Goal: Task Accomplishment & Management: Manage account settings

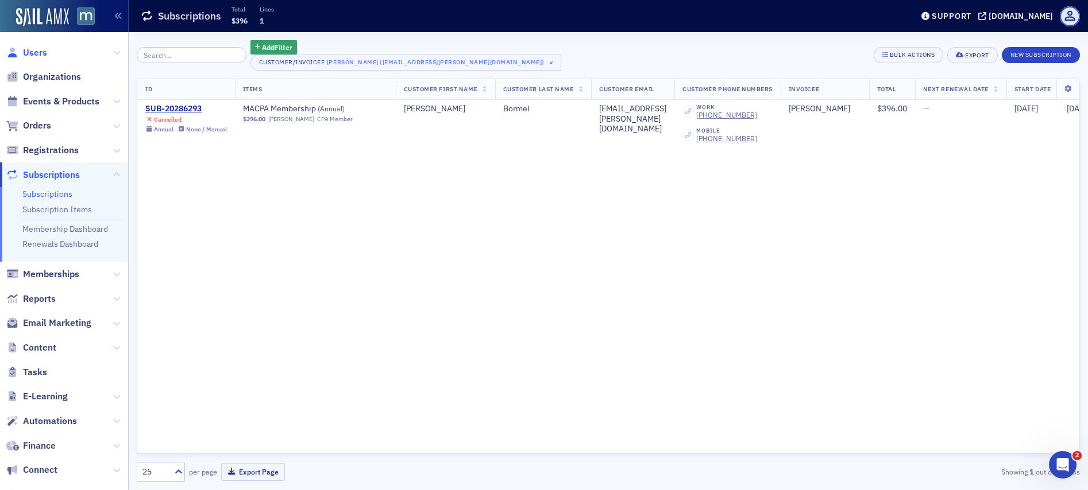
click at [36, 51] on span "Users" at bounding box center [35, 53] width 24 height 13
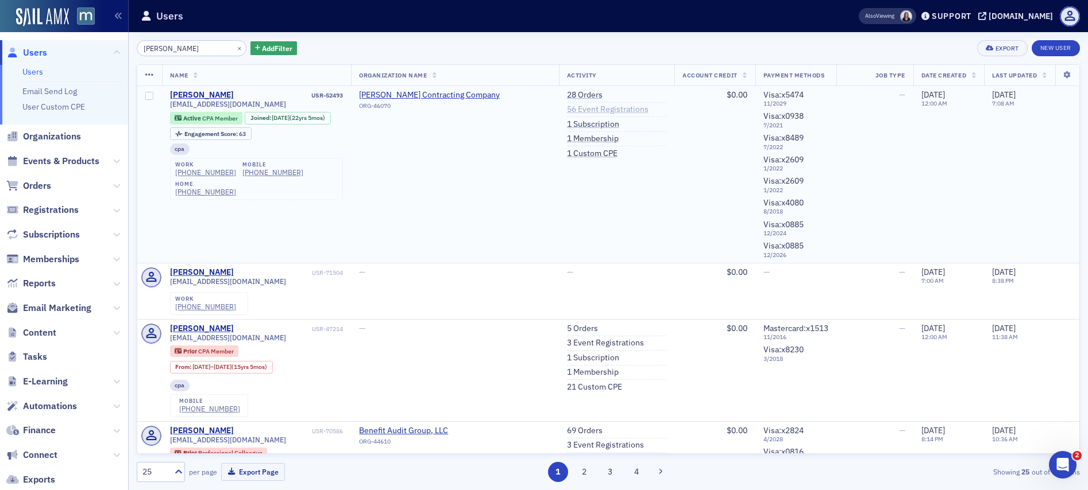
type input "Cynthia Wray"
click at [588, 107] on link "56 Event Registrations" at bounding box center [608, 110] width 82 height 10
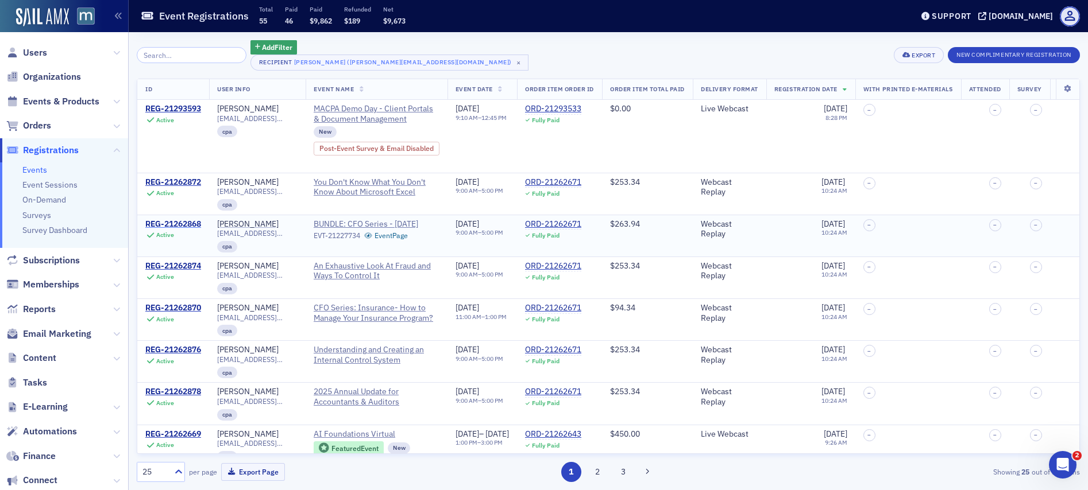
click at [169, 220] on div "REG-21262868" at bounding box center [173, 224] width 56 height 10
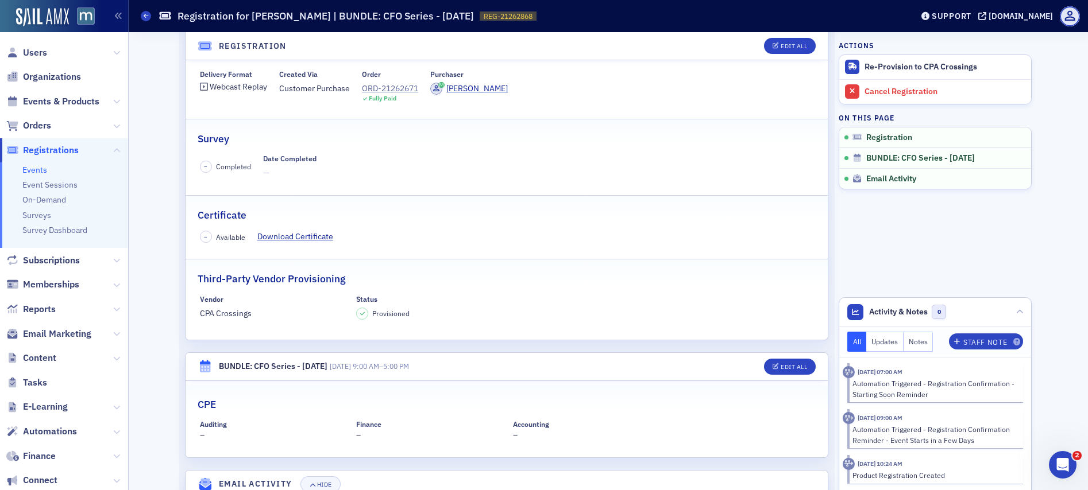
scroll to position [117, 0]
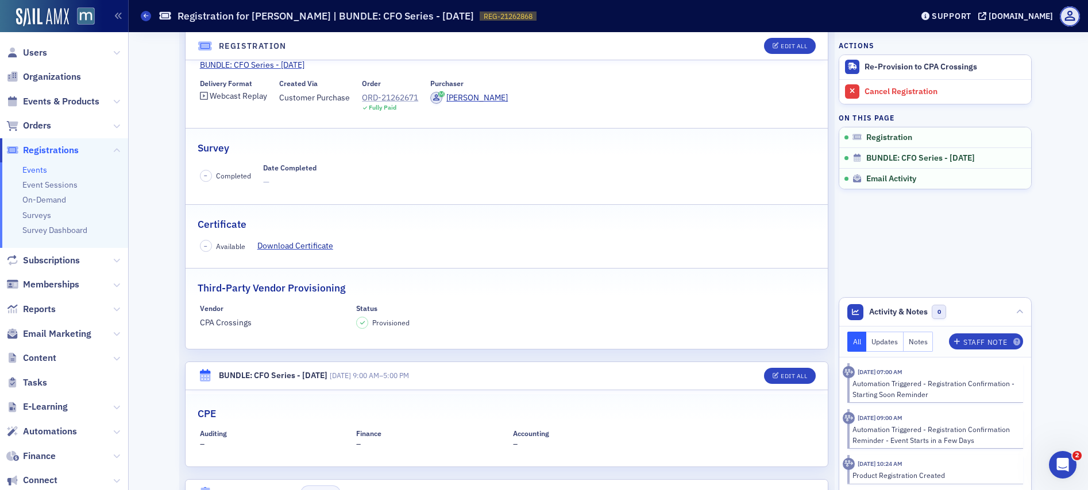
click at [391, 99] on div "ORD-21262671" at bounding box center [390, 98] width 56 height 12
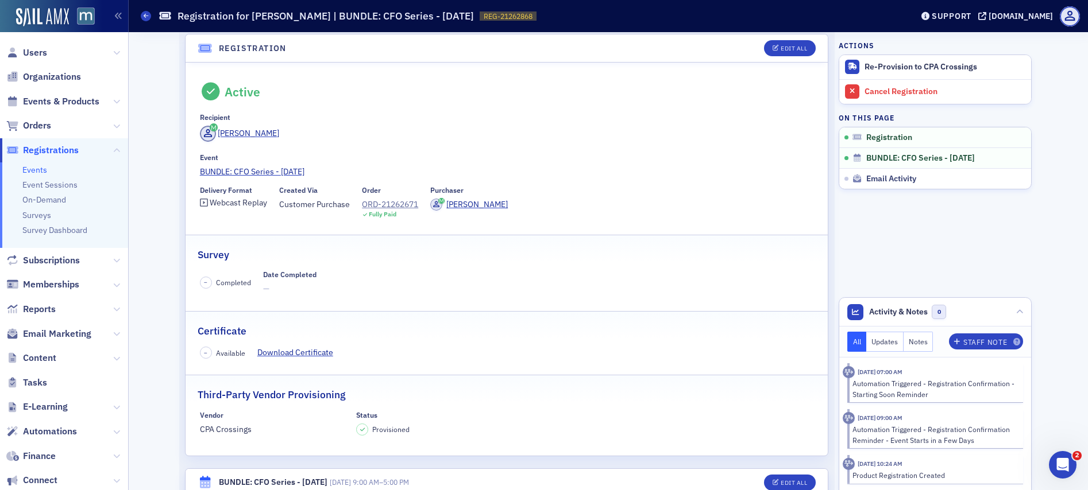
scroll to position [0, 0]
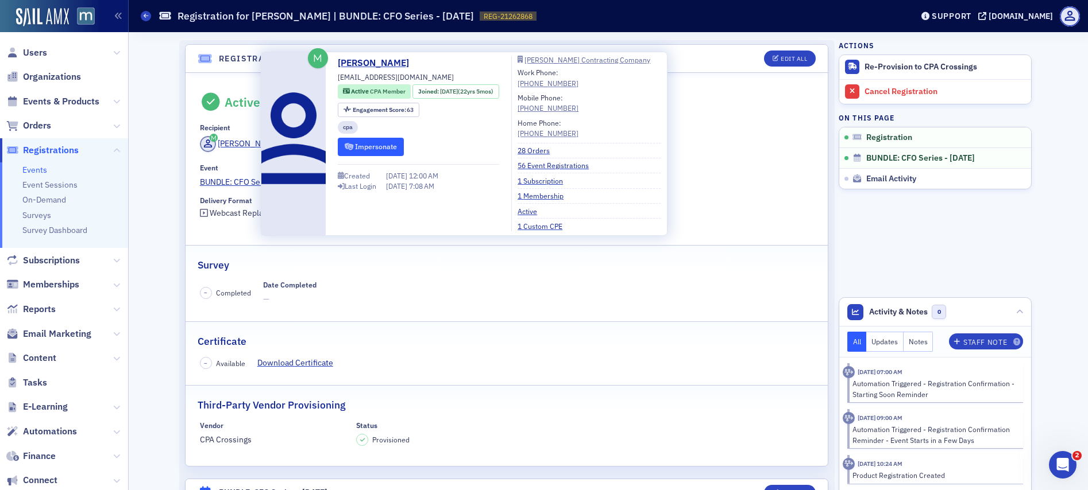
click at [362, 144] on button "Impersonate" at bounding box center [371, 147] width 66 height 18
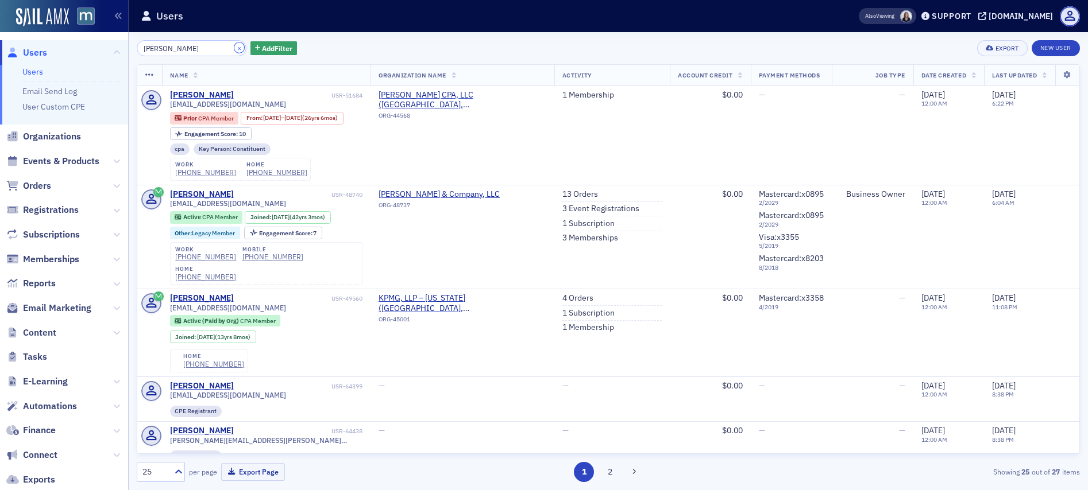
click at [234, 48] on button "×" at bounding box center [239, 48] width 10 height 10
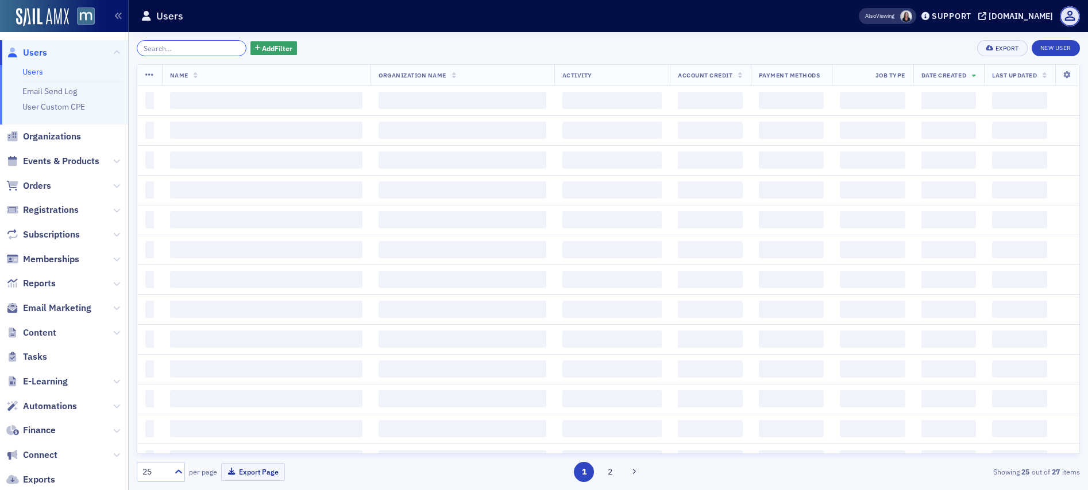
click at [207, 48] on input "search" at bounding box center [192, 48] width 110 height 16
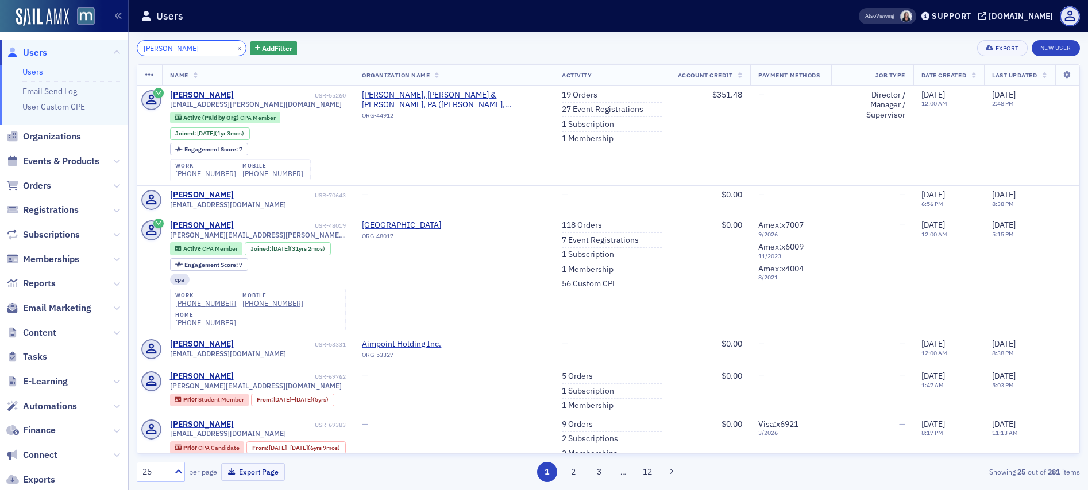
type input "Matthew Bormel"
click at [234, 45] on button "×" at bounding box center [239, 48] width 10 height 10
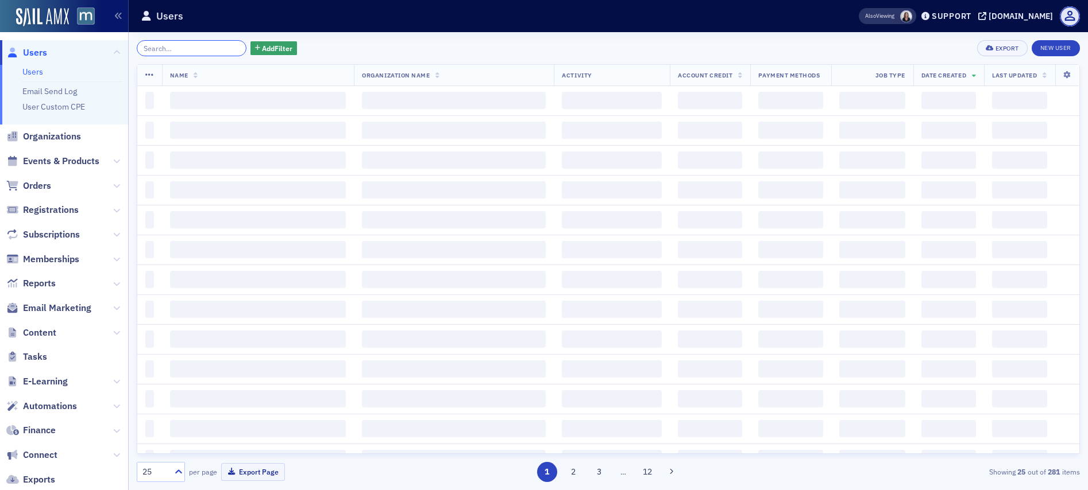
click at [204, 49] on input "search" at bounding box center [192, 48] width 110 height 16
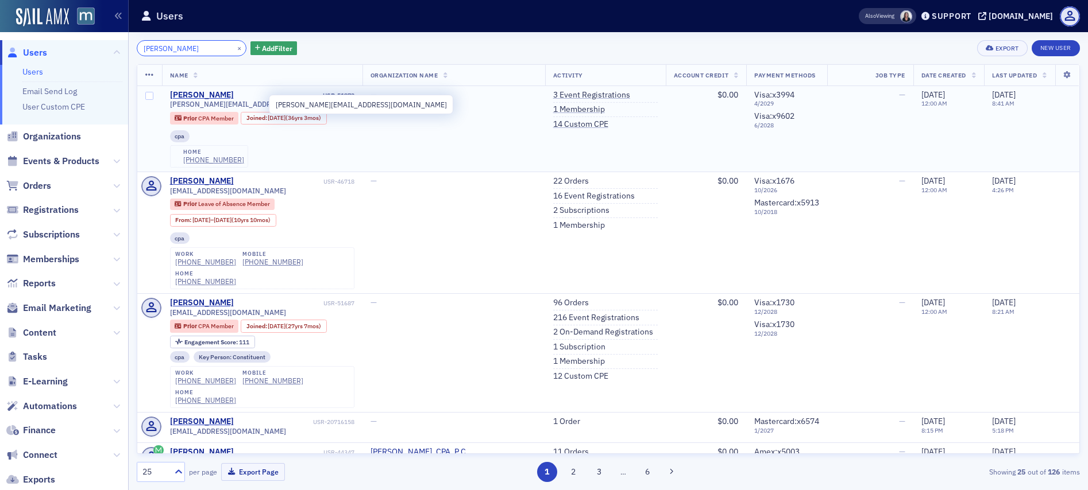
type input "sharon morrow"
click at [240, 105] on span "sharon@varankoandblack.com" at bounding box center [256, 104] width 172 height 9
copy div "sharon@varankoandblack.com"
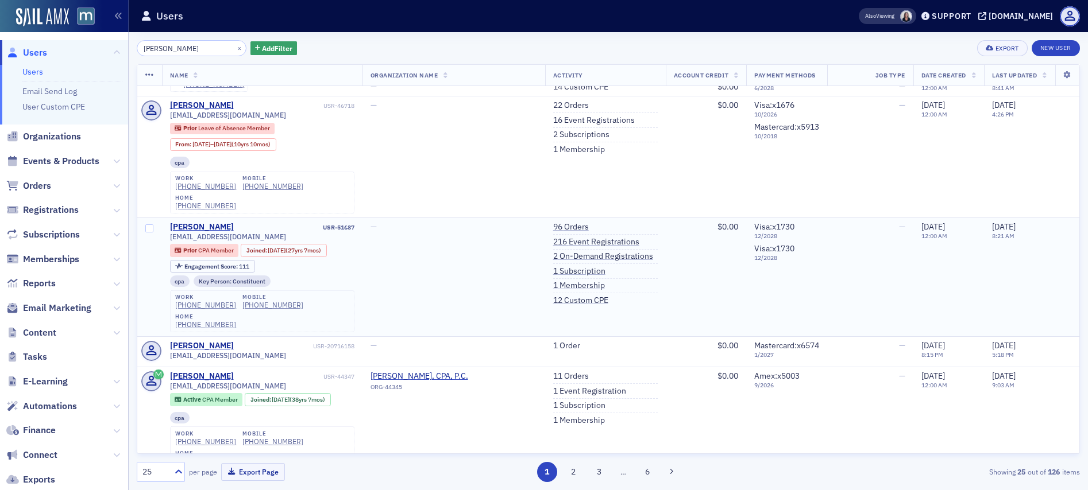
scroll to position [84, 0]
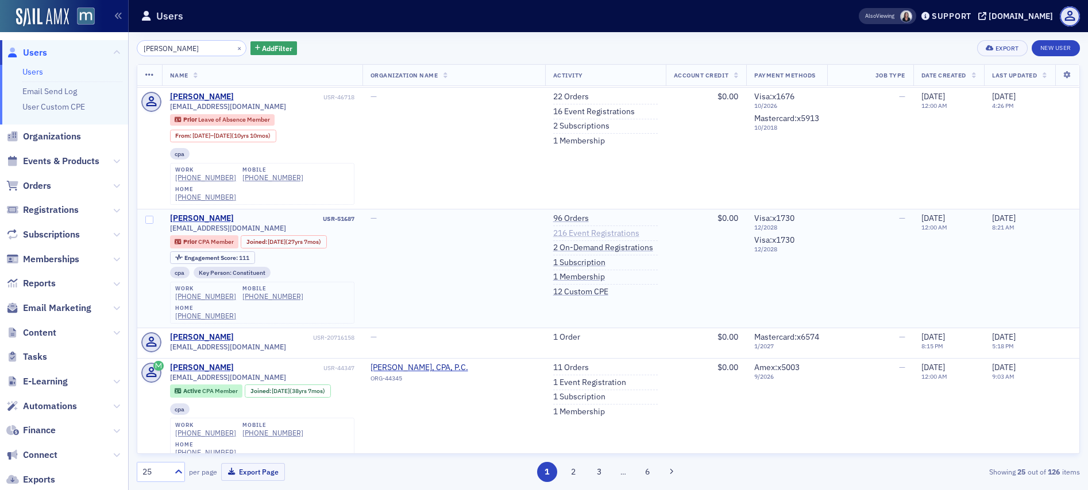
click at [565, 229] on link "216 Event Registrations" at bounding box center [596, 234] width 86 height 10
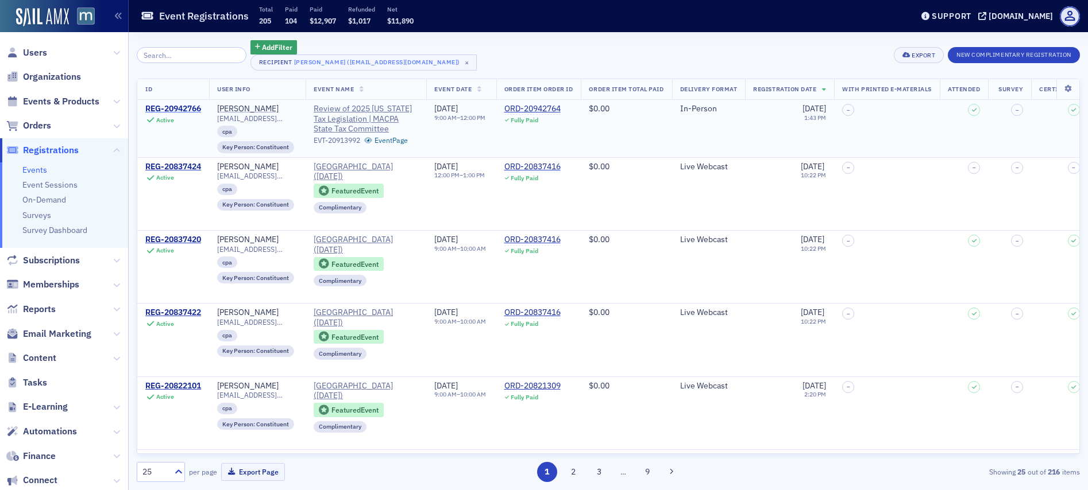
click at [186, 106] on div "REG-20942766" at bounding box center [173, 109] width 56 height 10
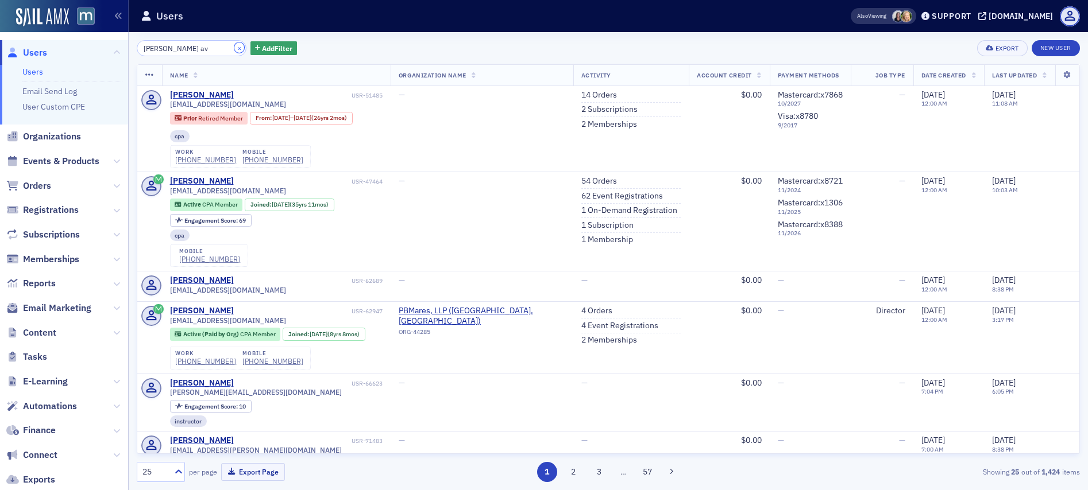
click at [234, 48] on button "×" at bounding box center [239, 48] width 10 height 10
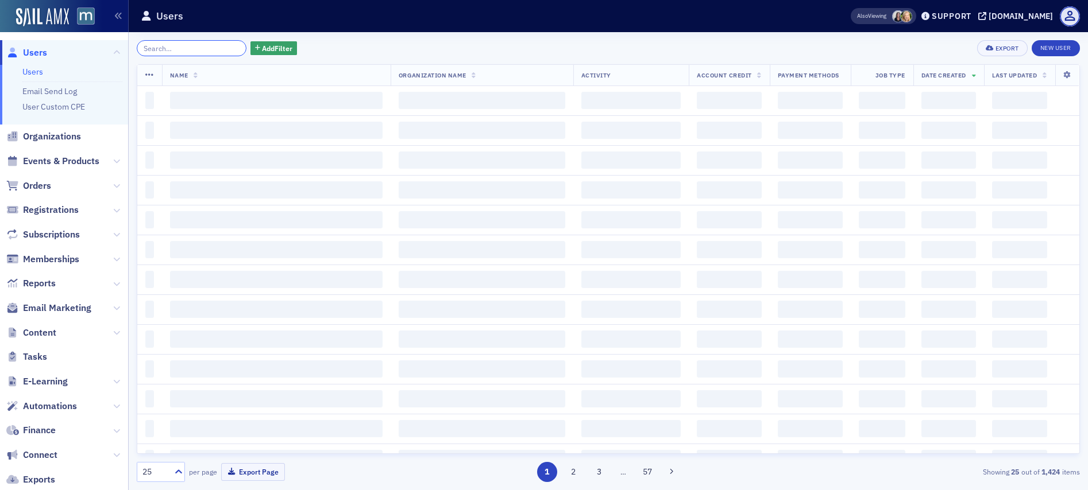
click at [192, 52] on input "search" at bounding box center [192, 48] width 110 height 16
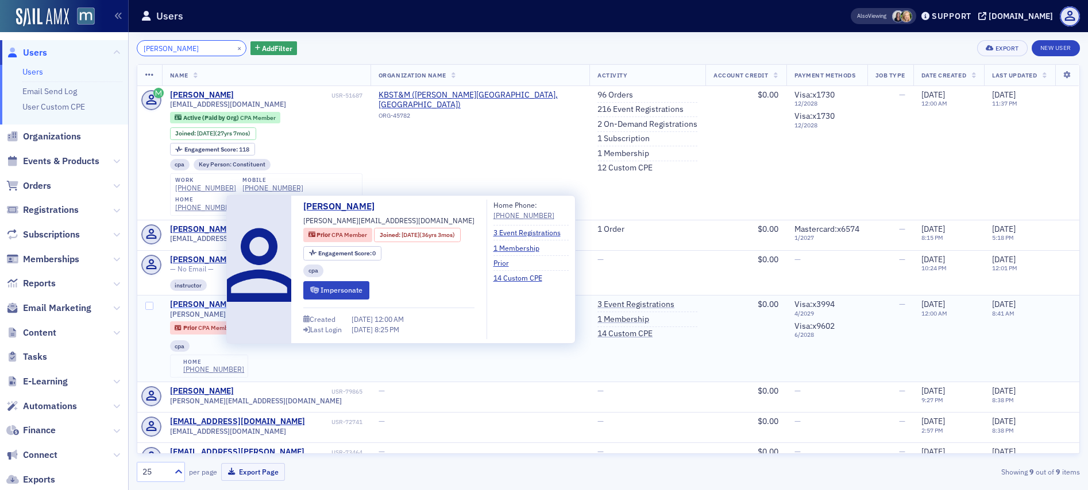
type input "shawna morrow"
click at [199, 300] on div "Sharon Morrow" at bounding box center [202, 305] width 64 height 10
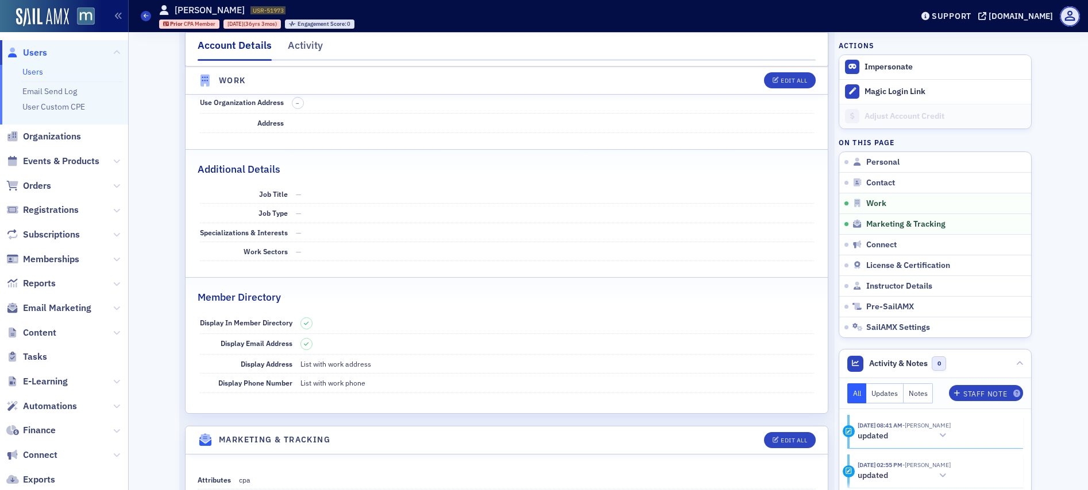
scroll to position [235, 0]
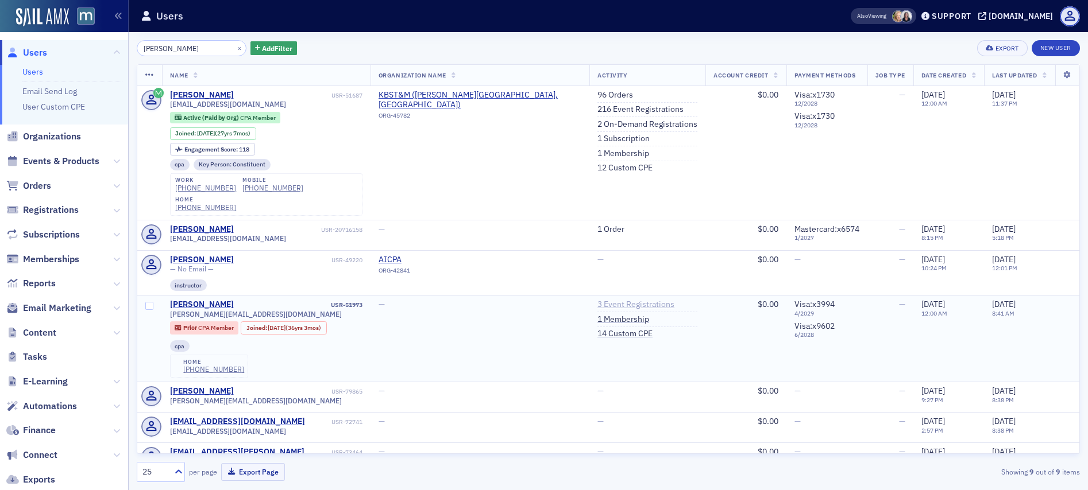
click at [597, 300] on link "3 Event Registrations" at bounding box center [635, 305] width 77 height 10
click at [234, 42] on div "×" at bounding box center [240, 48] width 12 height 14
drag, startPoint x: 225, startPoint y: 46, endPoint x: 202, endPoint y: 47, distance: 23.0
click at [234, 46] on button "×" at bounding box center [239, 48] width 10 height 10
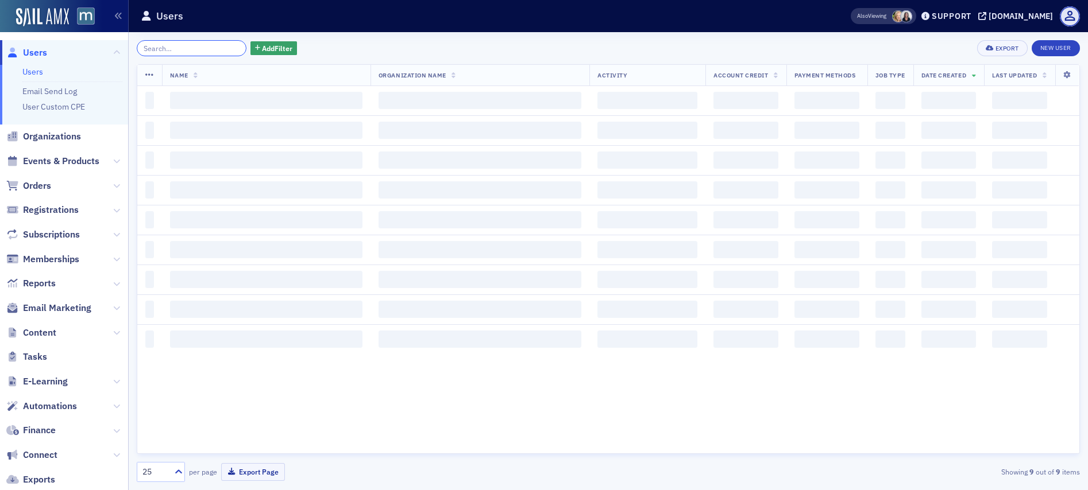
click at [202, 47] on input "search" at bounding box center [192, 48] width 110 height 16
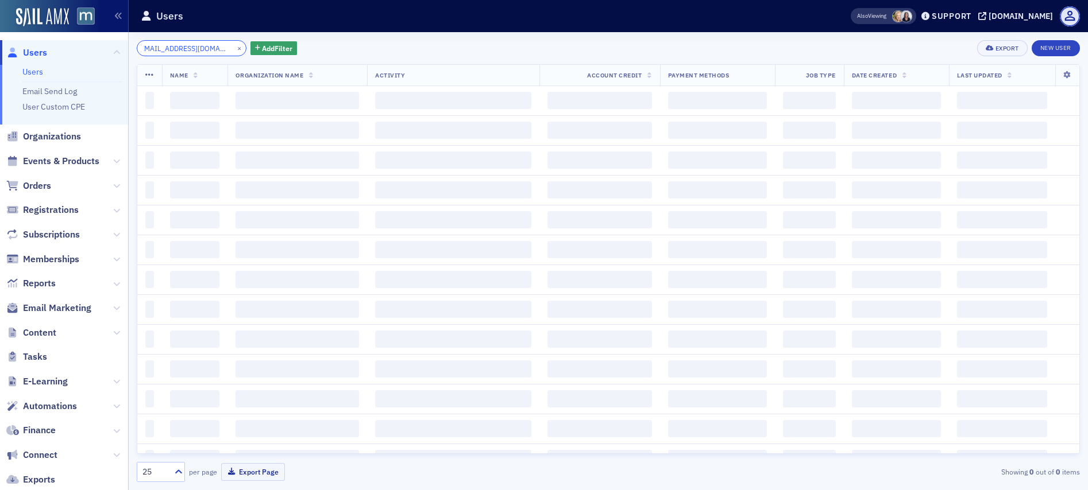
scroll to position [0, 12]
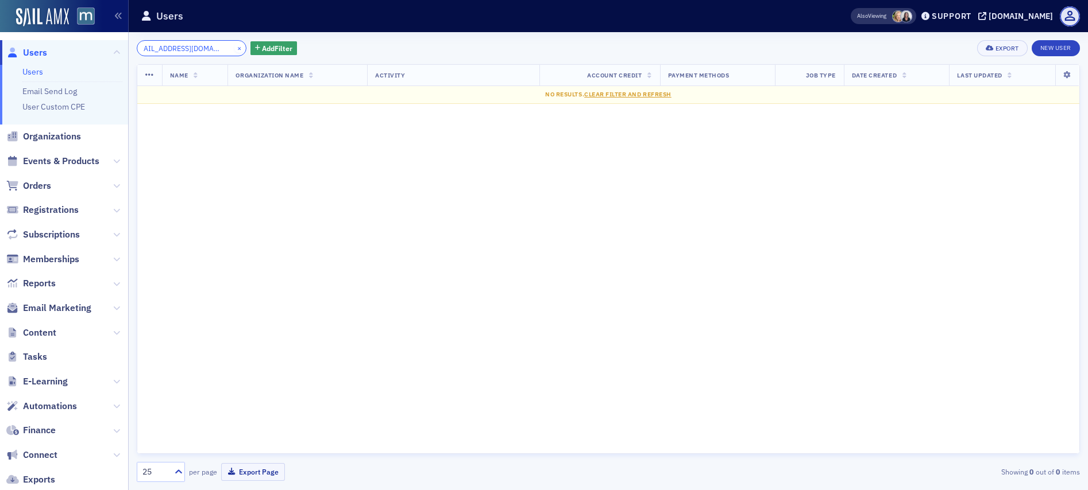
type input "shawnamorrow@gmail.com"
click at [234, 47] on button "×" at bounding box center [239, 48] width 10 height 10
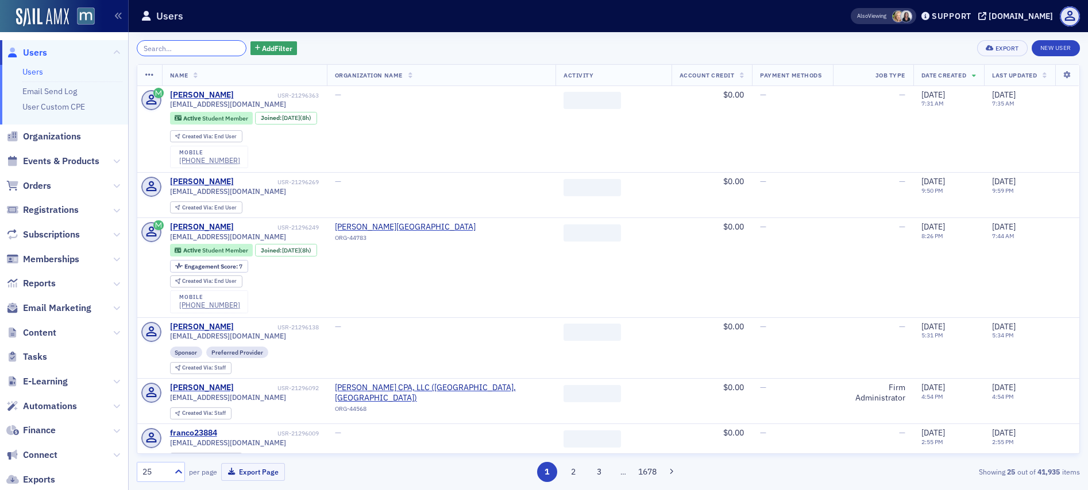
click at [209, 50] on input "search" at bounding box center [192, 48] width 110 height 16
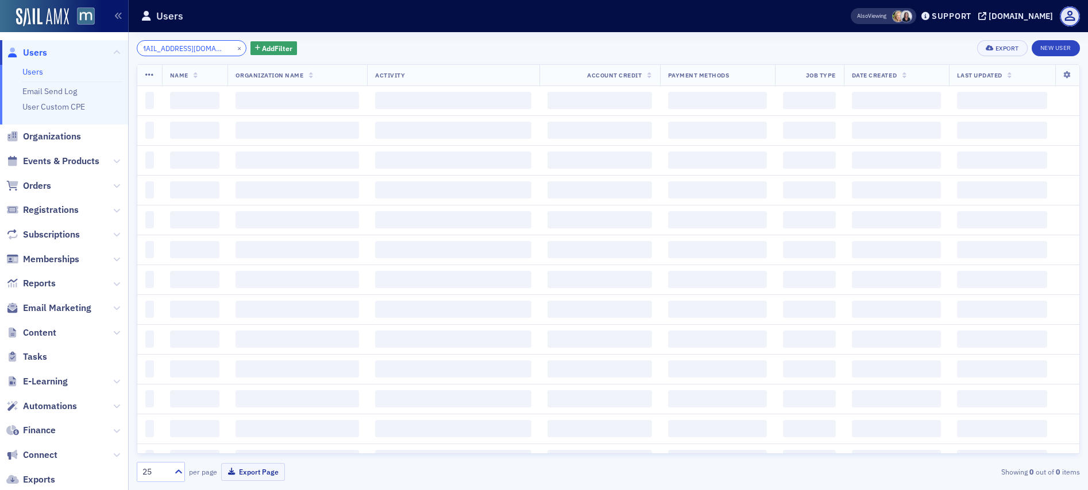
scroll to position [0, 16]
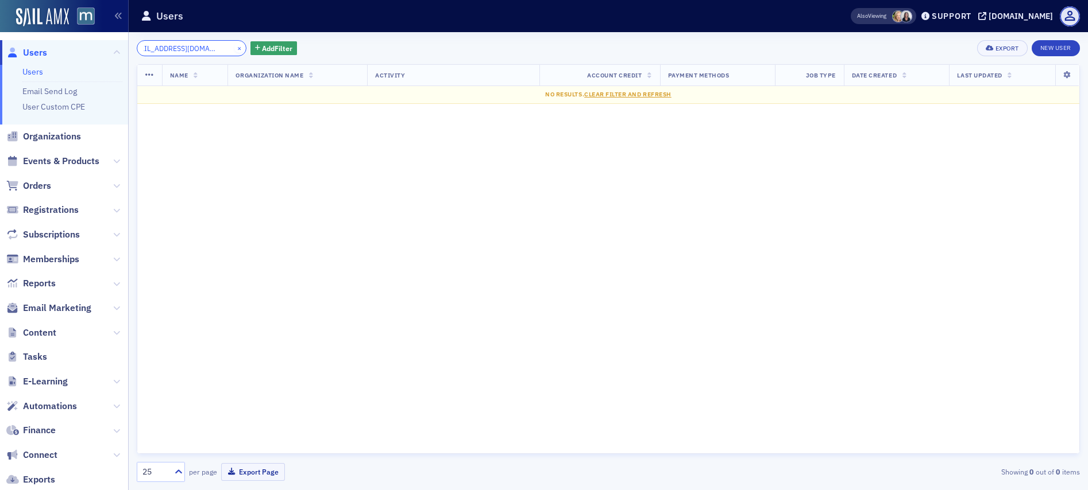
type input "[EMAIL_ADDRESS][DOMAIN_NAME]"
click at [234, 49] on button "×" at bounding box center [239, 48] width 10 height 10
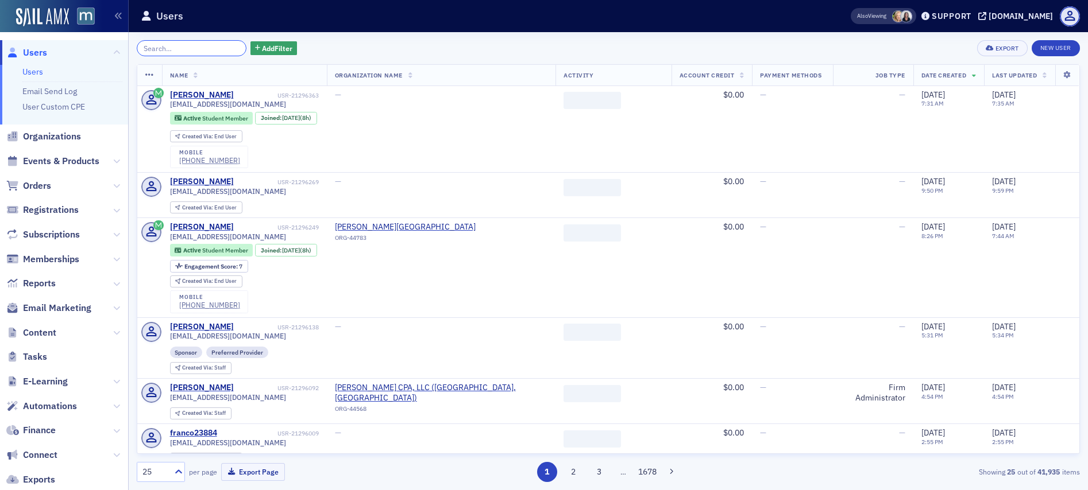
click at [210, 51] on input "search" at bounding box center [192, 48] width 110 height 16
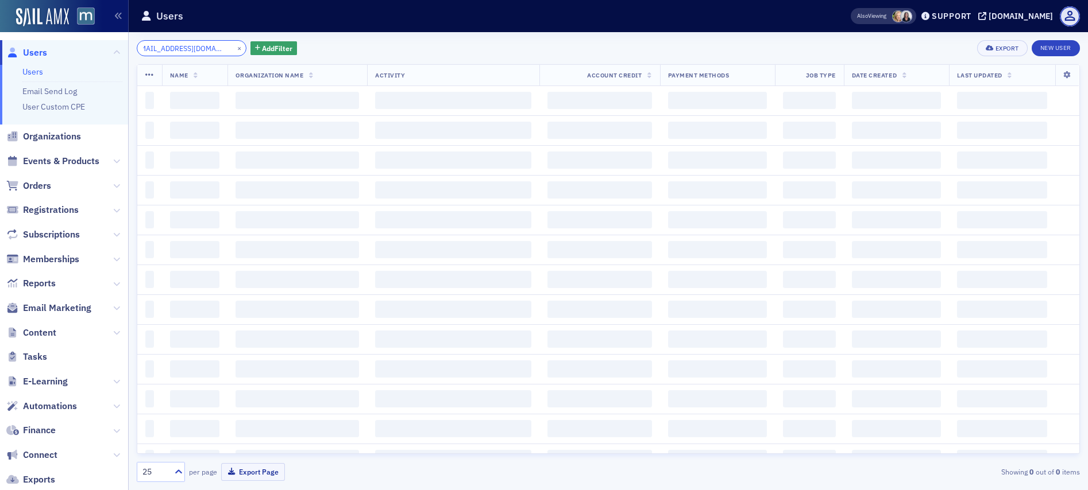
scroll to position [0, 16]
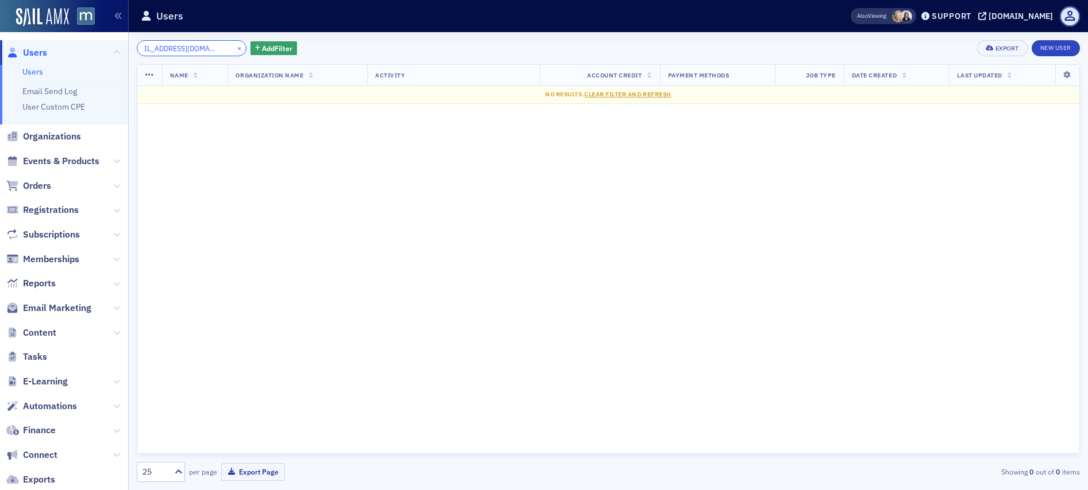
type input "shawnaomorrow@gmail.com"
click at [234, 47] on button "×" at bounding box center [239, 48] width 10 height 10
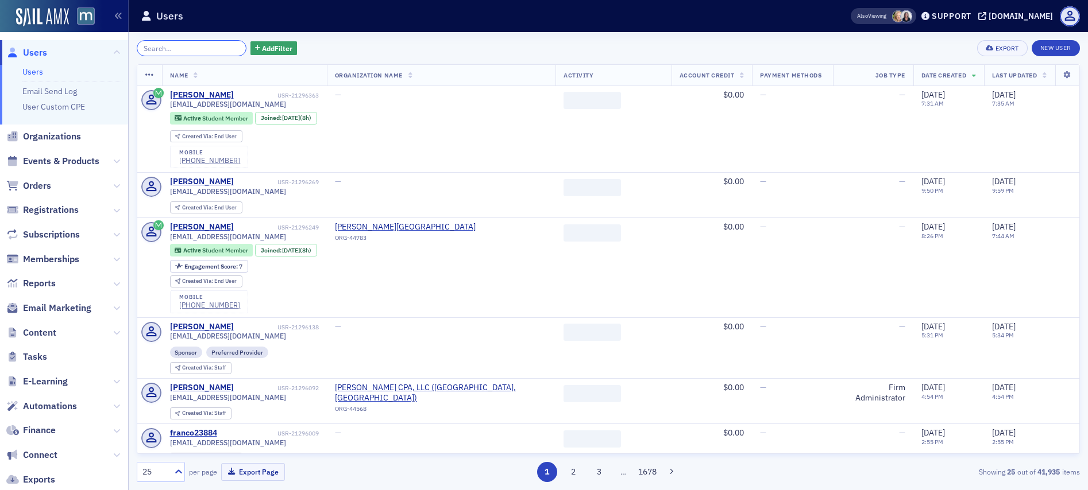
click at [160, 49] on input "search" at bounding box center [192, 48] width 110 height 16
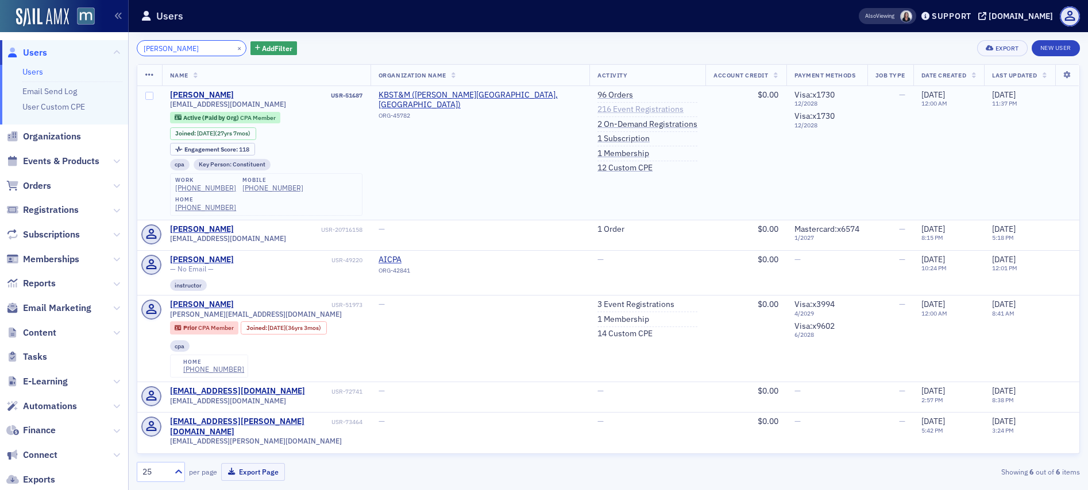
type input "morrow"
click at [597, 107] on link "216 Event Registrations" at bounding box center [640, 110] width 86 height 10
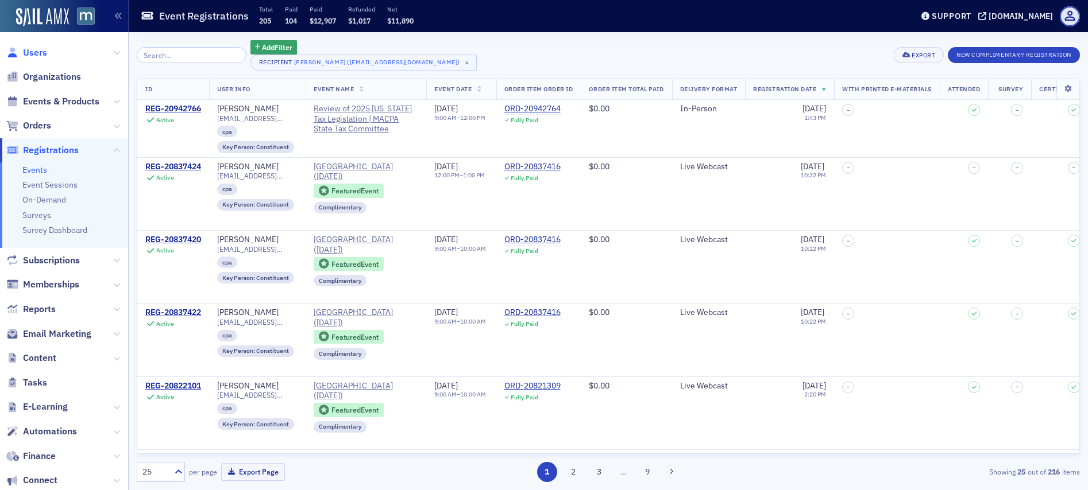
click at [30, 51] on span "Users" at bounding box center [35, 53] width 24 height 13
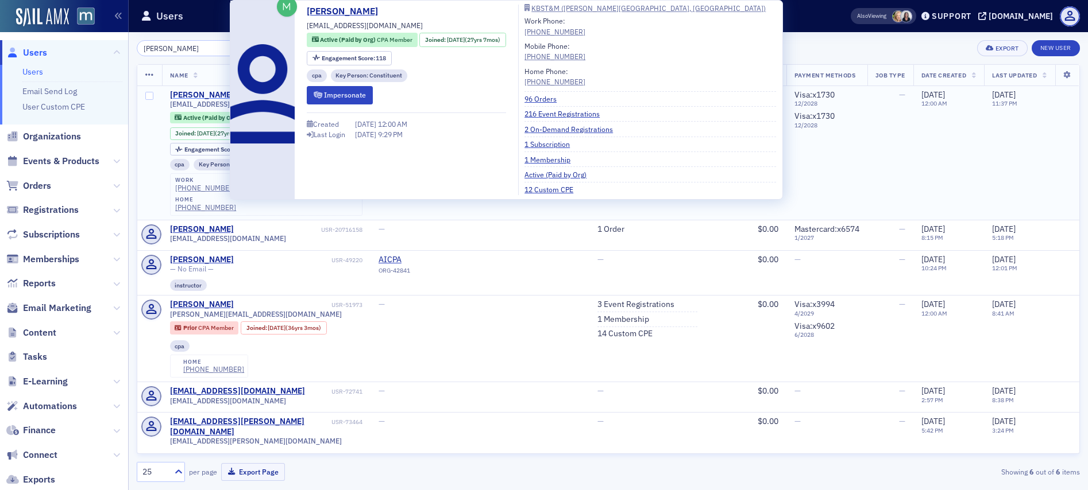
click at [191, 95] on div "Shawna Morrow" at bounding box center [202, 95] width 64 height 10
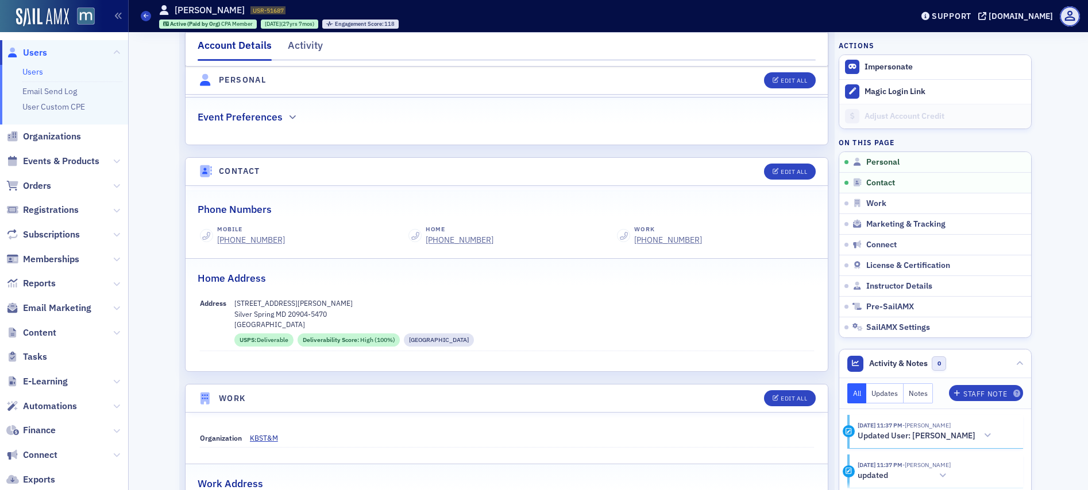
scroll to position [435, 0]
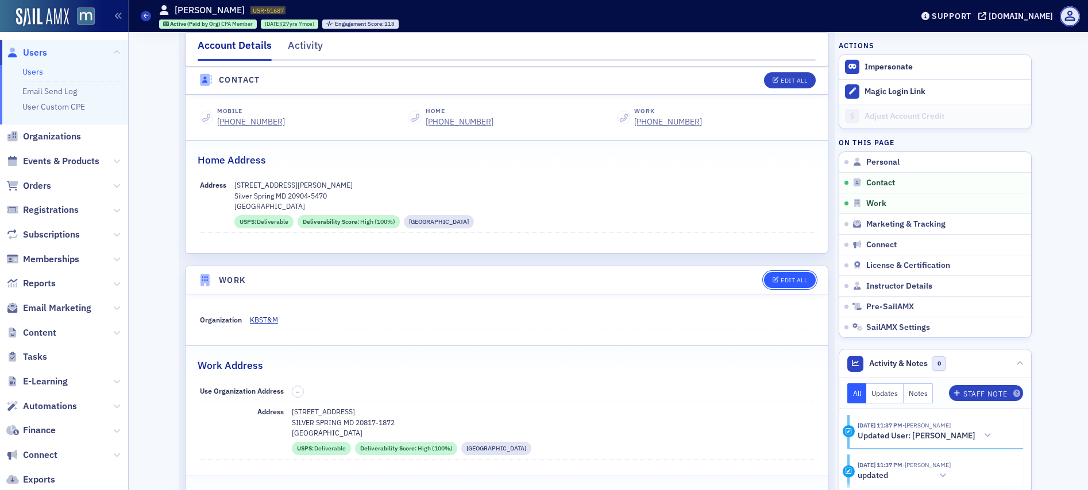
click at [786, 282] on div "Edit All" at bounding box center [794, 280] width 26 height 6
select select "US"
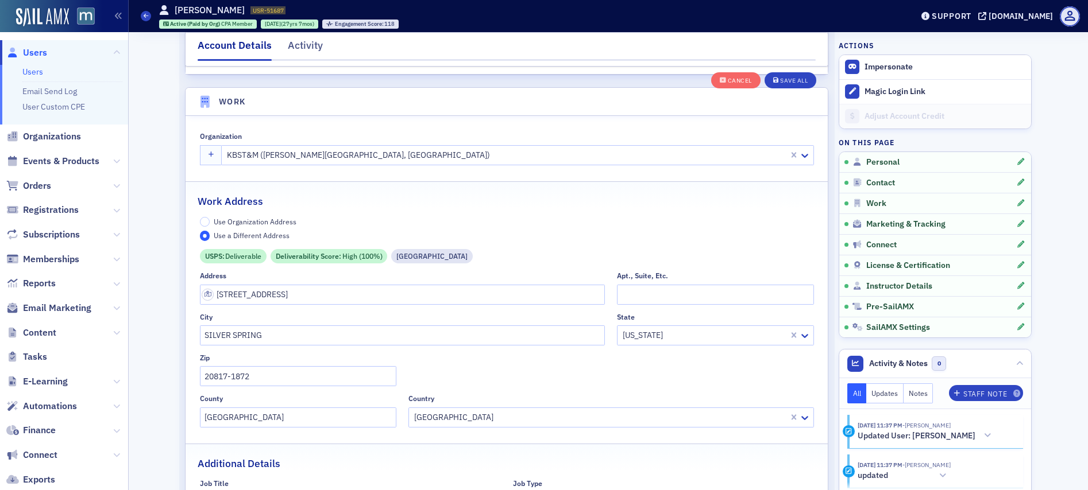
scroll to position [932, 0]
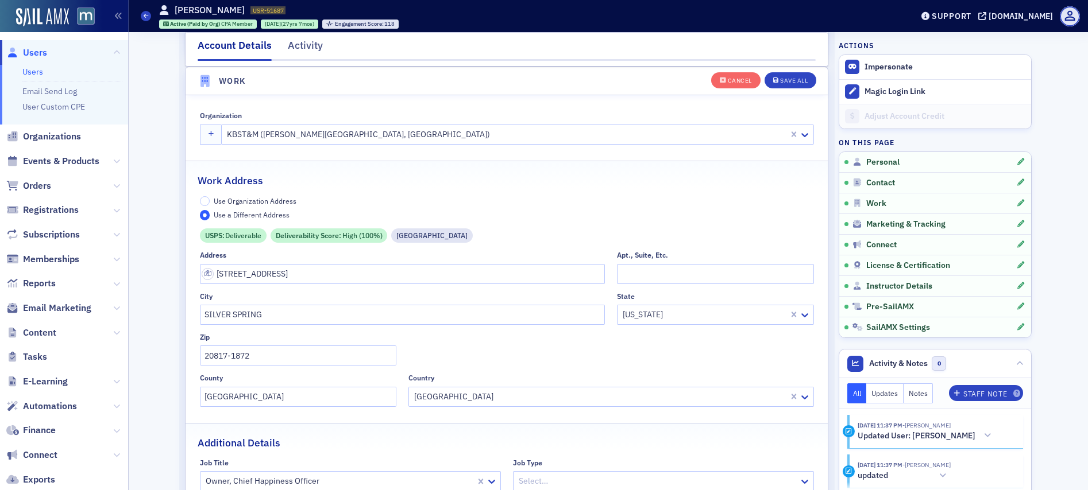
click at [333, 140] on div at bounding box center [506, 135] width 561 height 14
type input "s"
click at [786, 82] on div "Save All" at bounding box center [794, 81] width 28 height 6
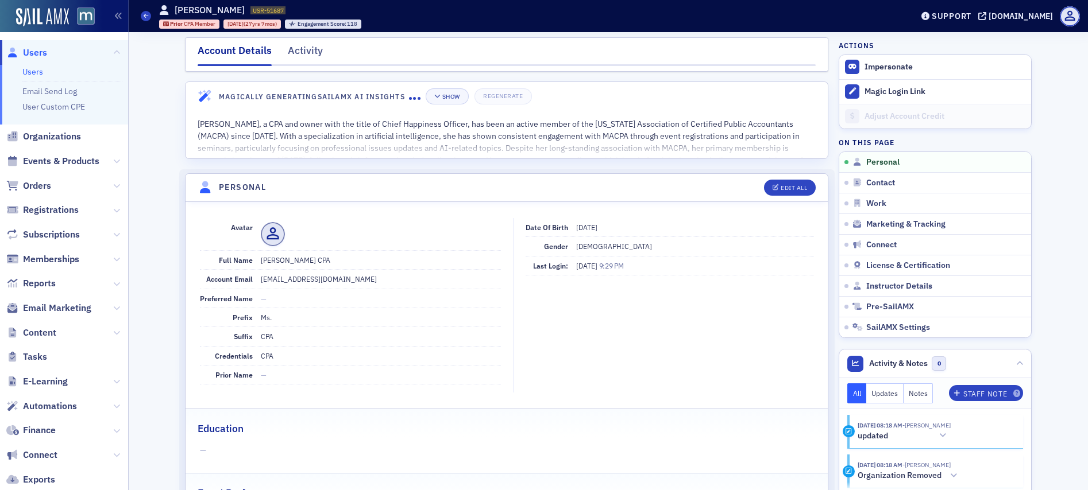
scroll to position [0, 0]
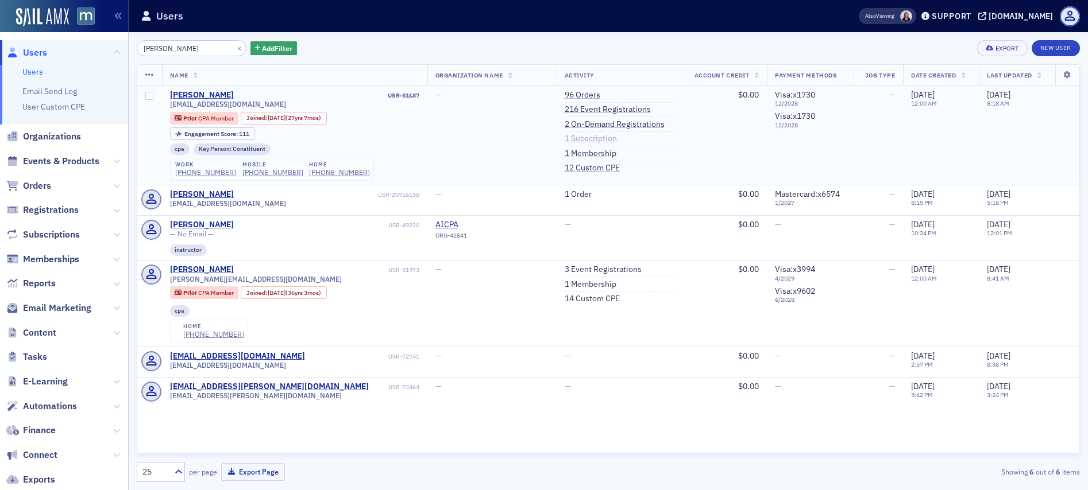
click at [565, 136] on link "1 Subscription" at bounding box center [591, 139] width 52 height 10
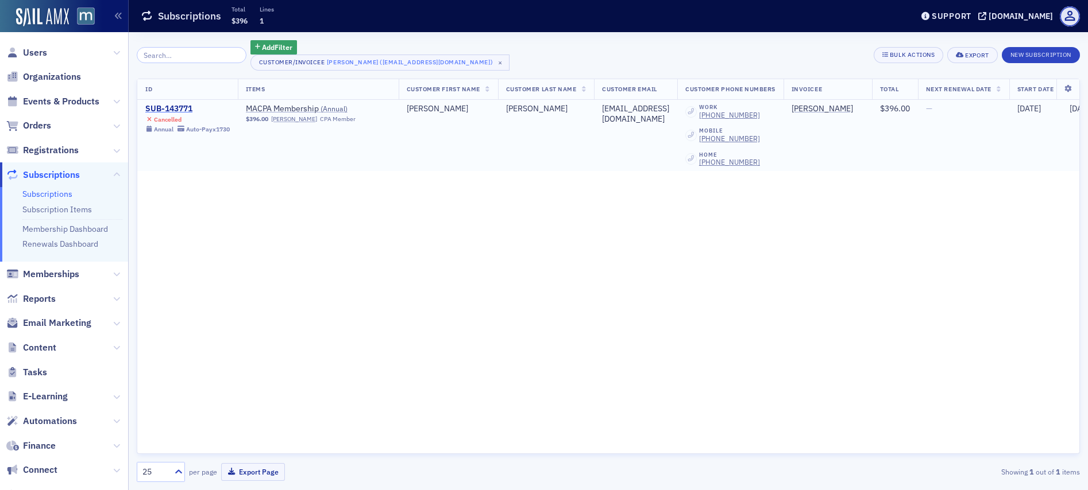
click at [180, 105] on div "SUB-143771" at bounding box center [187, 109] width 84 height 10
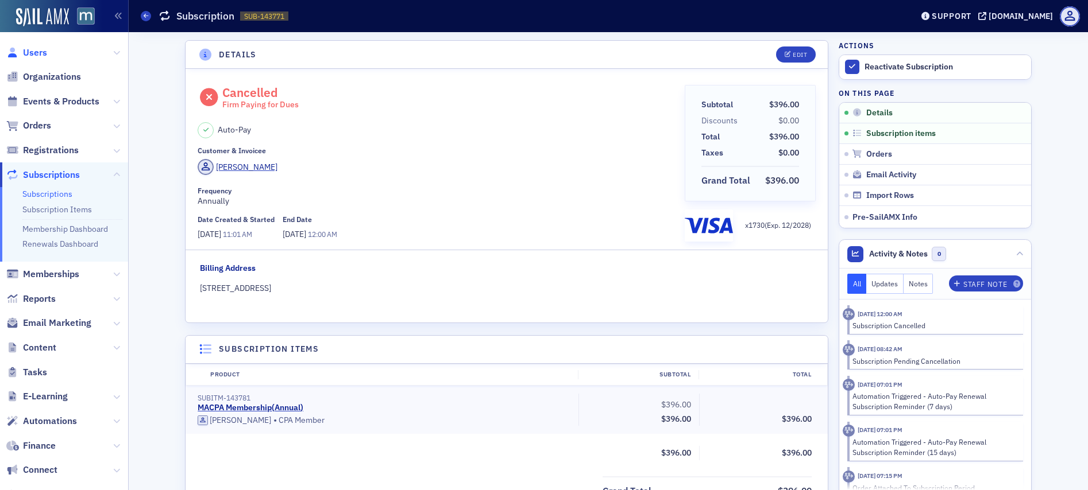
click at [29, 48] on span "Users" at bounding box center [35, 53] width 24 height 13
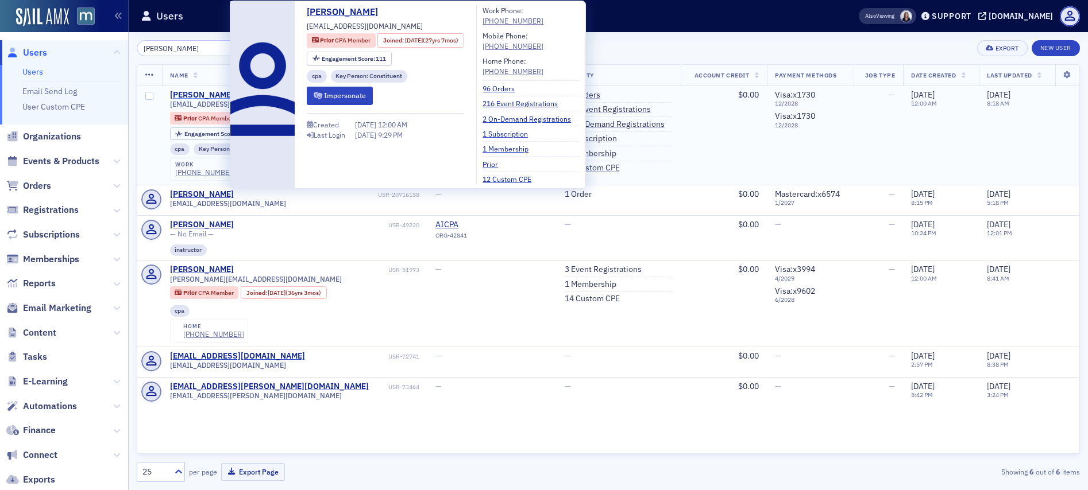
type input "morrow"
click at [203, 97] on div "Shawna Morrow" at bounding box center [202, 95] width 64 height 10
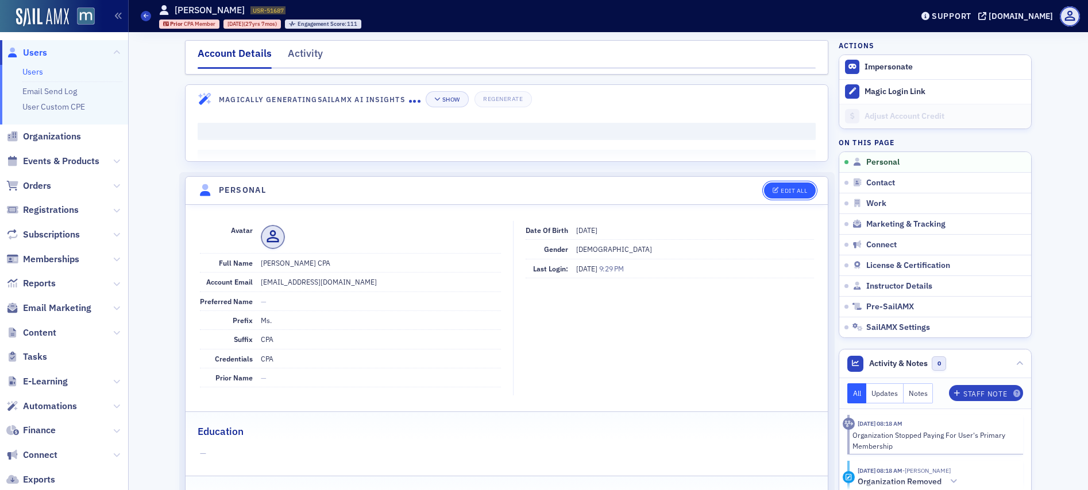
click at [793, 192] on div "Edit All" at bounding box center [794, 191] width 26 height 6
select select "US"
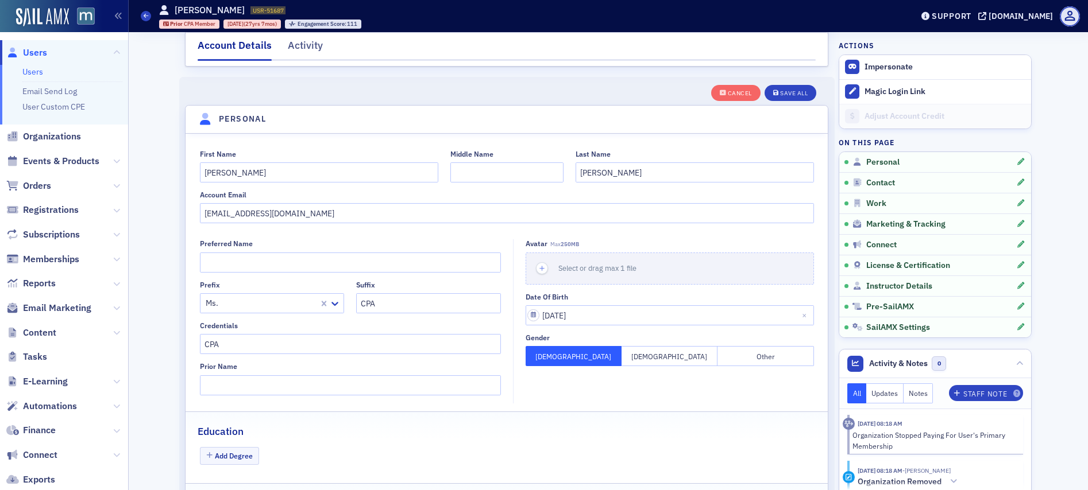
scroll to position [134, 0]
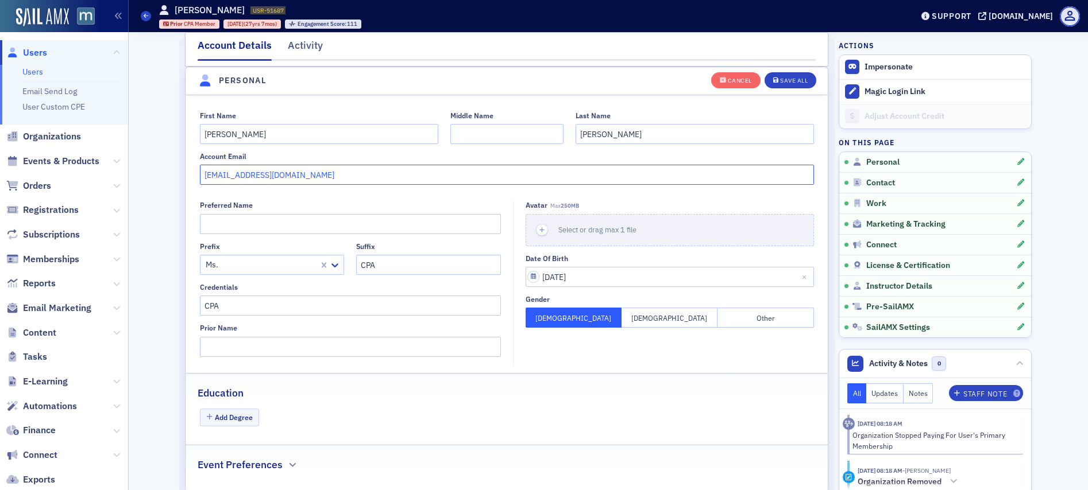
click at [269, 174] on input "smorrow@kbstm.com" at bounding box center [507, 175] width 614 height 20
type input "shawnaomorrow@gmail.com"
click at [793, 79] on div "Save All" at bounding box center [794, 81] width 28 height 6
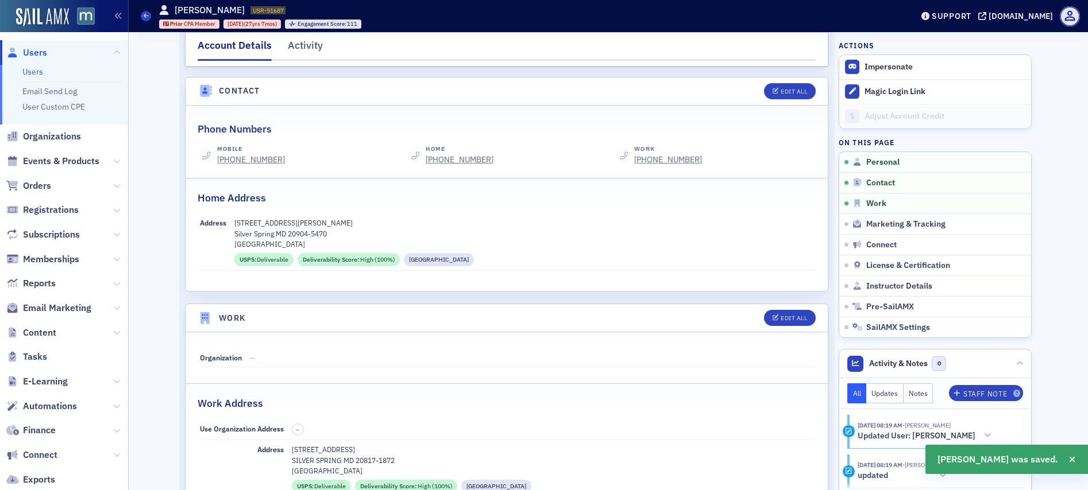
scroll to position [0, 0]
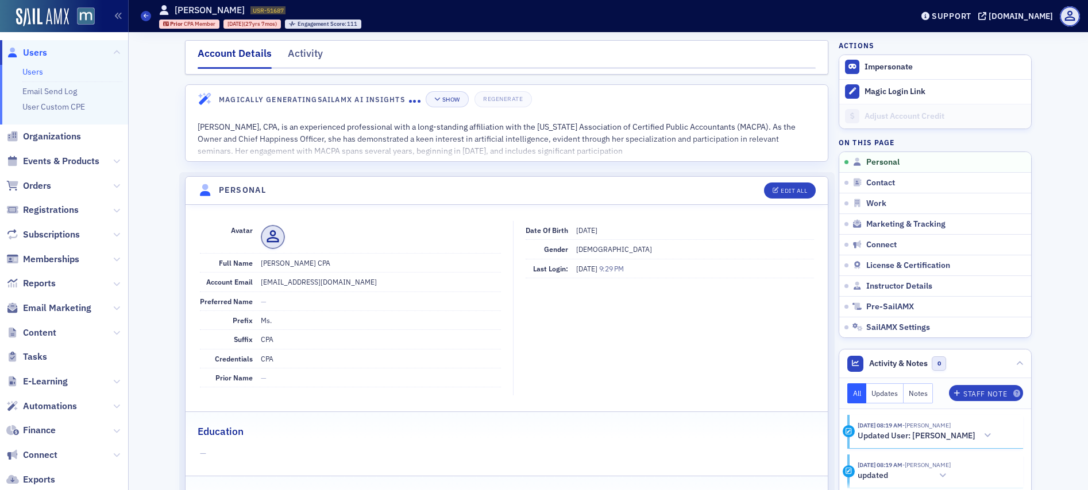
click at [39, 48] on span "Users" at bounding box center [35, 53] width 24 height 13
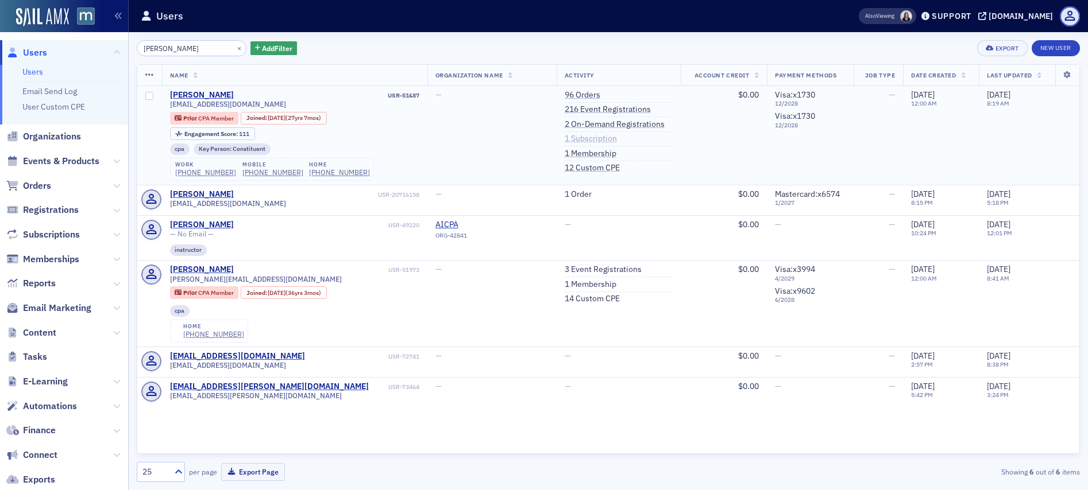
click at [565, 138] on link "1 Subscription" at bounding box center [591, 139] width 52 height 10
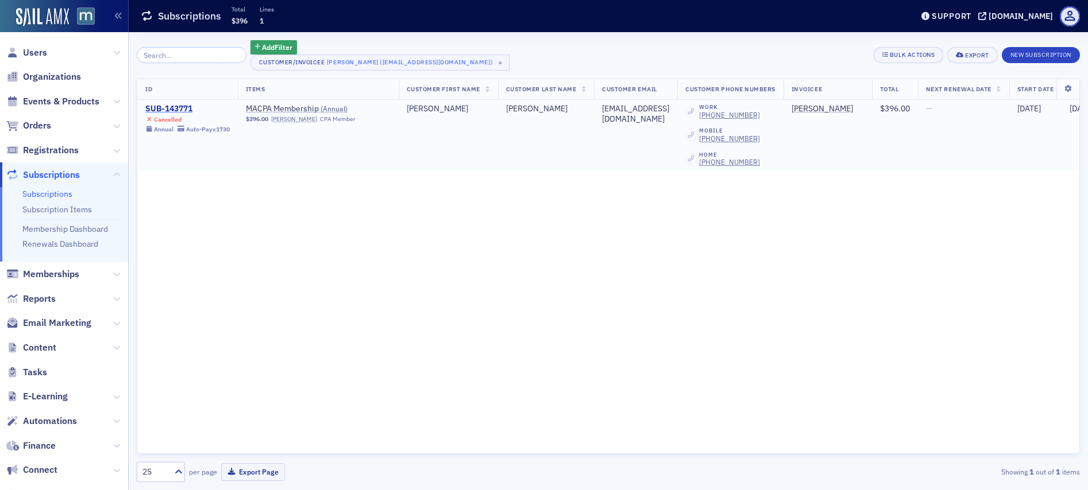
click at [186, 108] on div "SUB-143771" at bounding box center [187, 109] width 84 height 10
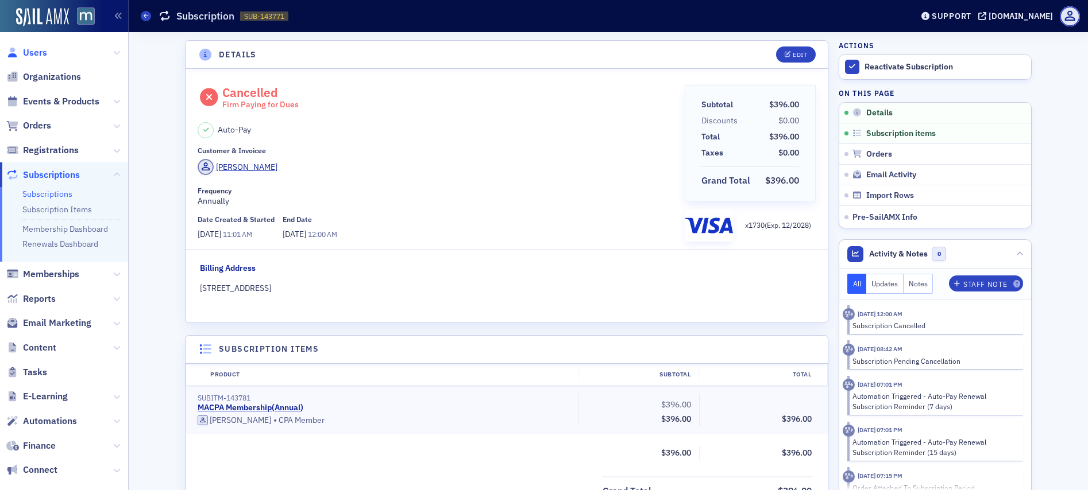
click at [38, 50] on span "Users" at bounding box center [35, 53] width 24 height 13
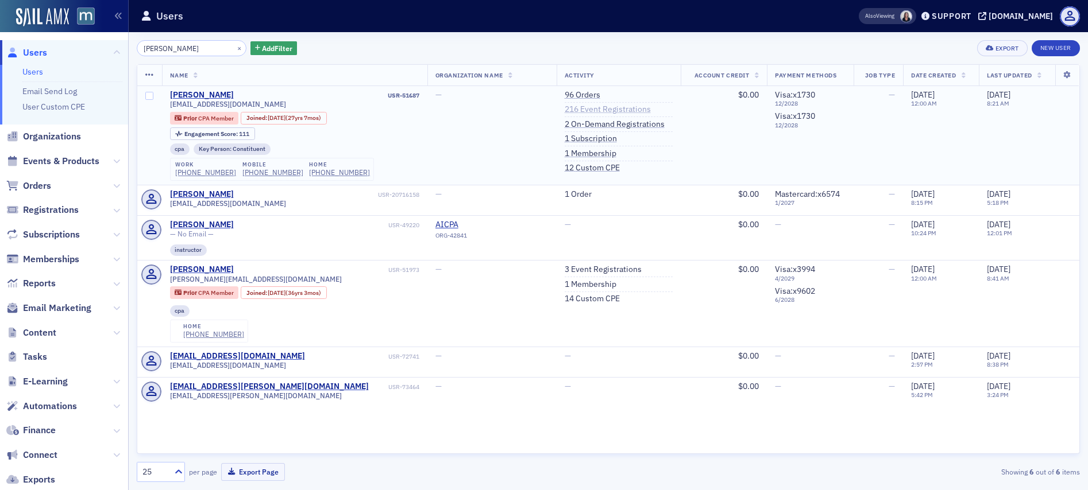
click at [565, 111] on link "216 Event Registrations" at bounding box center [608, 110] width 86 height 10
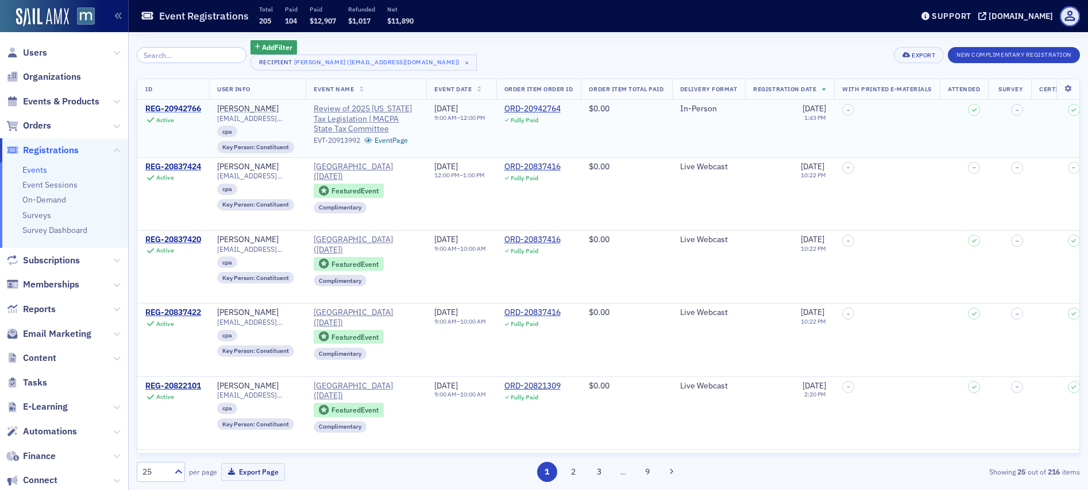
click at [179, 109] on div "REG-20942766" at bounding box center [173, 109] width 56 height 10
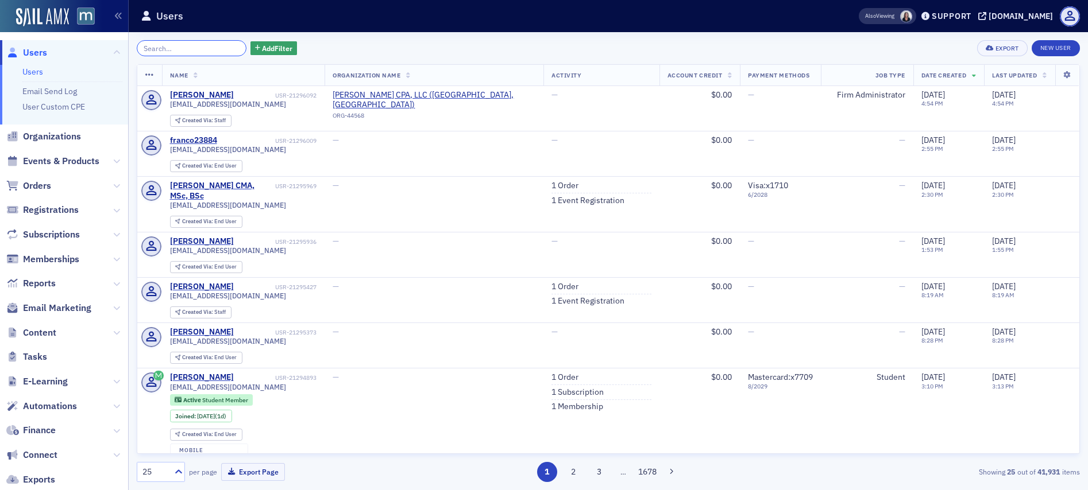
click at [202, 43] on input "search" at bounding box center [192, 48] width 110 height 16
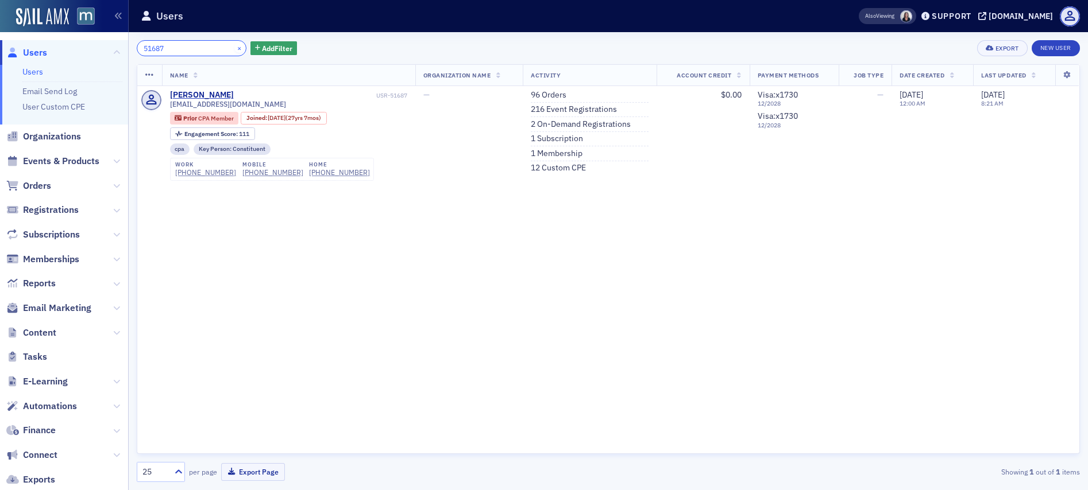
type input "51687"
click at [234, 49] on button "×" at bounding box center [239, 48] width 10 height 10
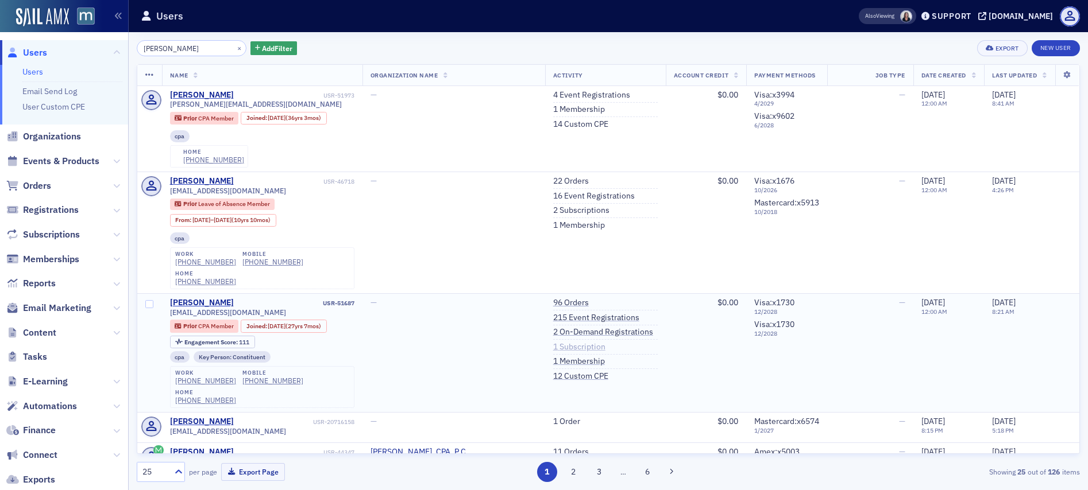
click at [553, 342] on link "1 Subscription" at bounding box center [579, 347] width 52 height 10
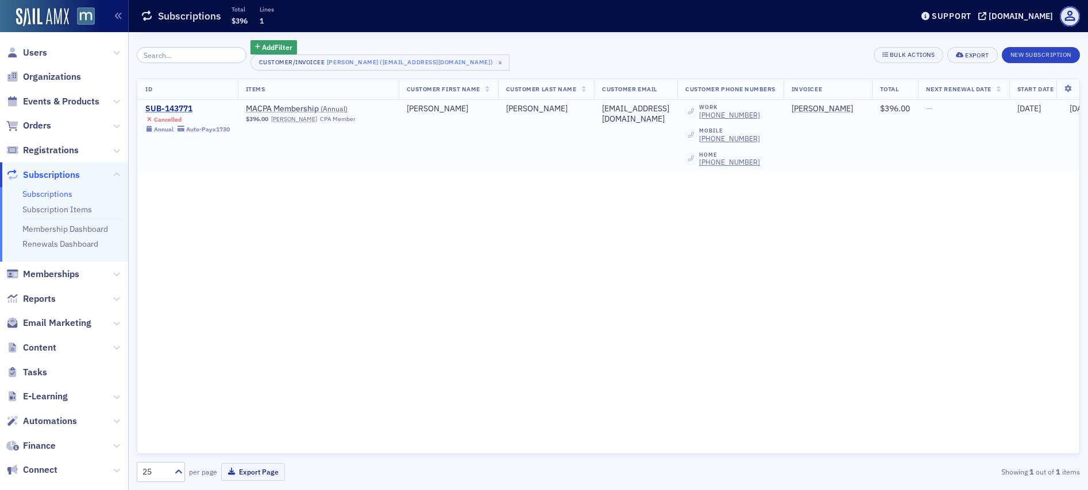
click at [153, 107] on div "SUB-143771" at bounding box center [187, 109] width 84 height 10
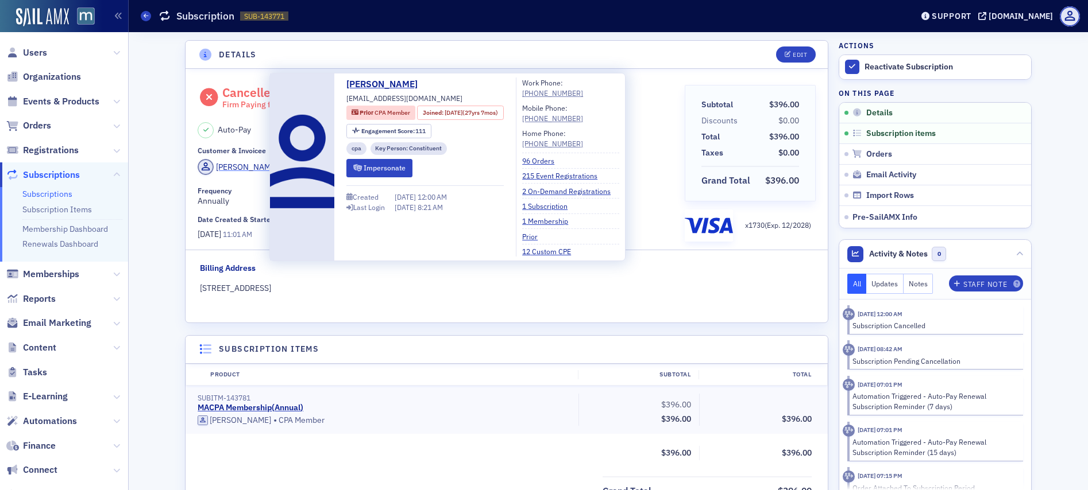
click at [241, 170] on div "[PERSON_NAME]" at bounding box center [246, 167] width 61 height 12
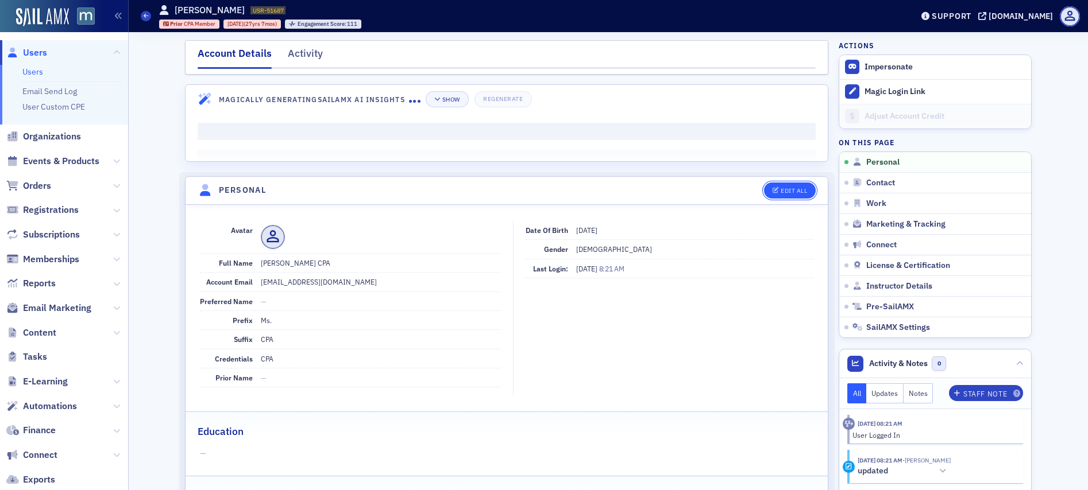
click at [787, 192] on div "Edit All" at bounding box center [794, 191] width 26 height 6
select select "US"
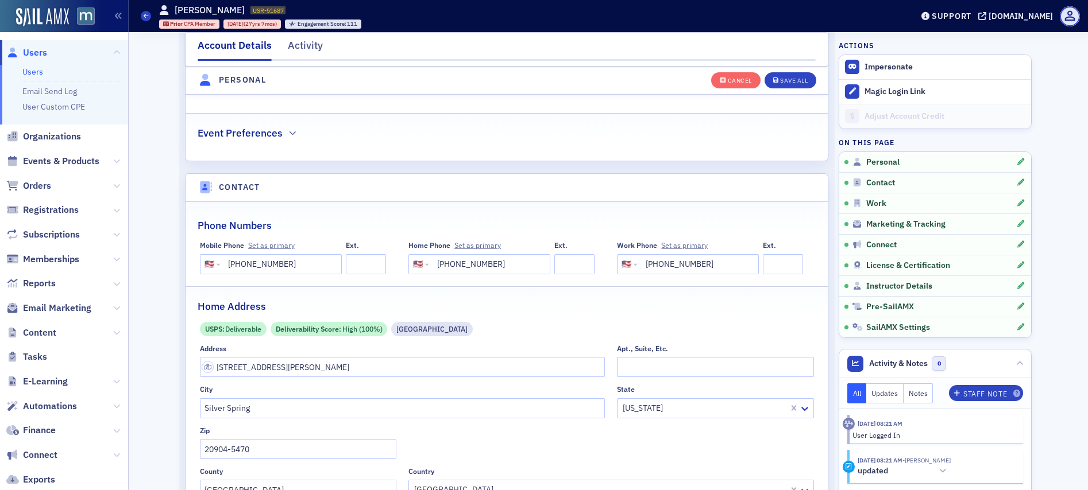
scroll to position [466, 0]
click at [788, 84] on button "Save All" at bounding box center [790, 80] width 52 height 16
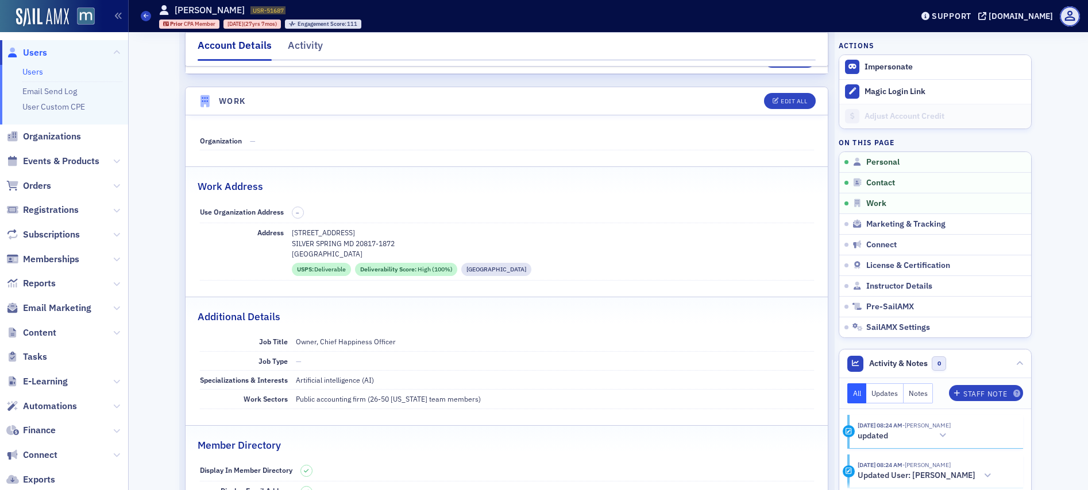
scroll to position [458, 0]
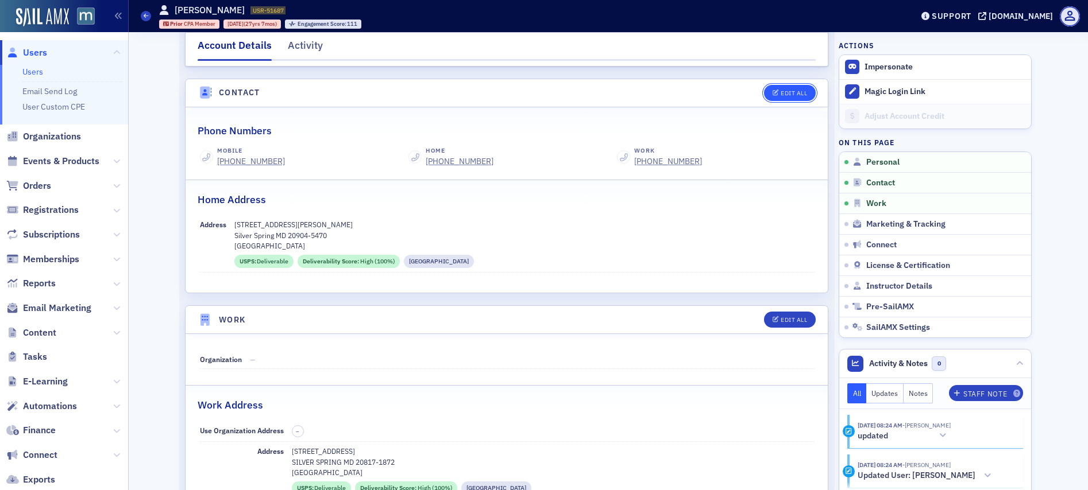
click at [796, 90] on div "Edit All" at bounding box center [794, 93] width 26 height 6
select select "US"
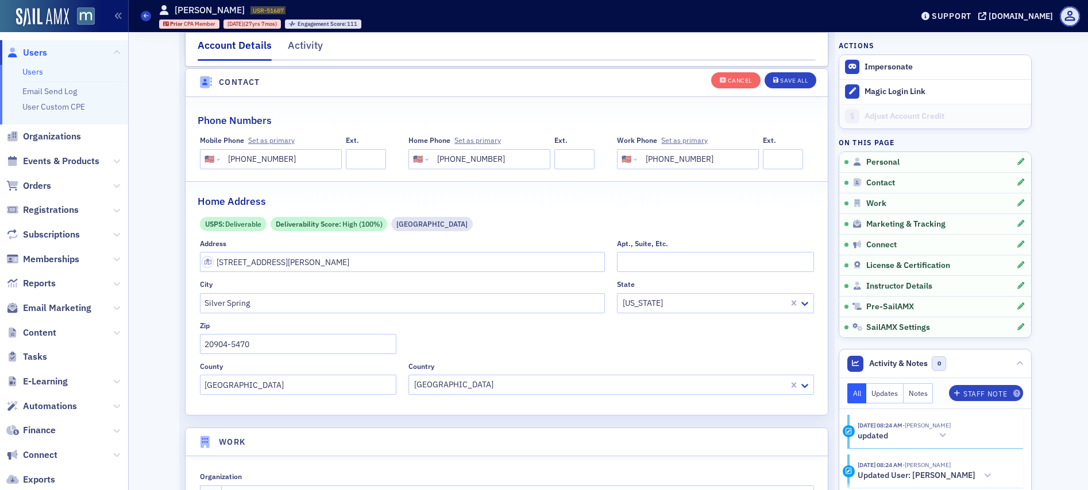
scroll to position [573, 0]
drag, startPoint x: 708, startPoint y: 156, endPoint x: 624, endPoint y: 157, distance: 83.3
click at [624, 157] on div "International Afghanistan Åland Islands Albania Algeria American Samoa Andorra …" at bounding box center [688, 158] width 142 height 20
click at [780, 78] on div "Save All" at bounding box center [794, 81] width 28 height 6
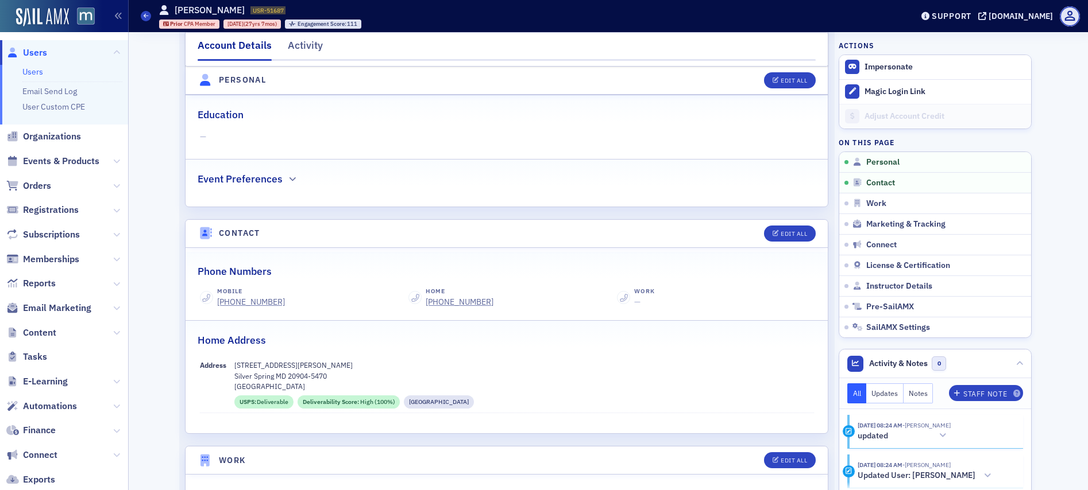
scroll to position [0, 0]
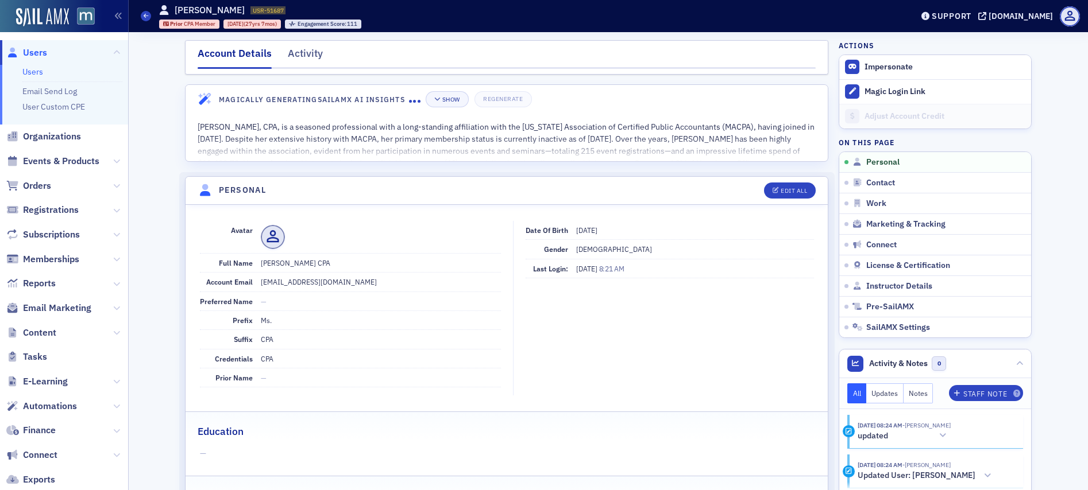
click at [34, 52] on span "Users" at bounding box center [35, 53] width 24 height 13
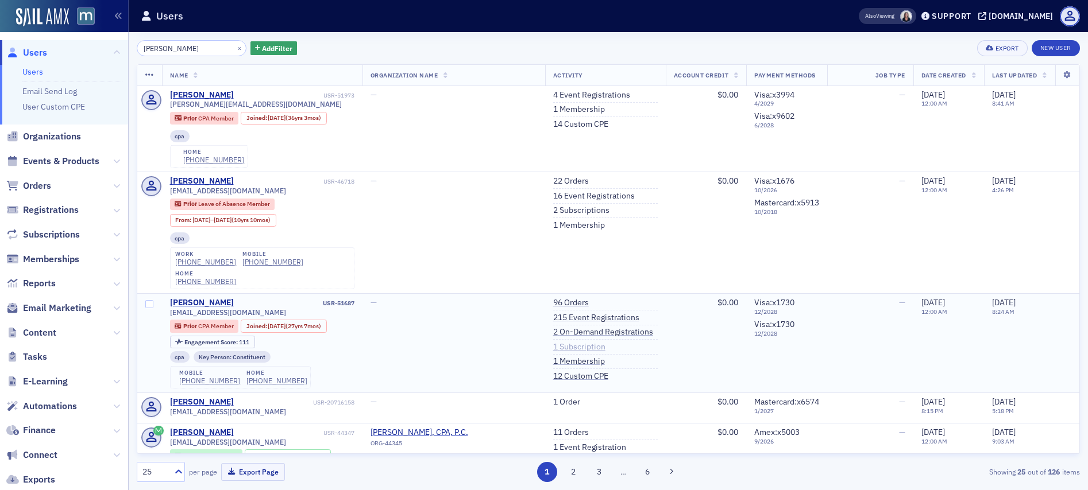
click at [559, 342] on link "1 Subscription" at bounding box center [579, 347] width 52 height 10
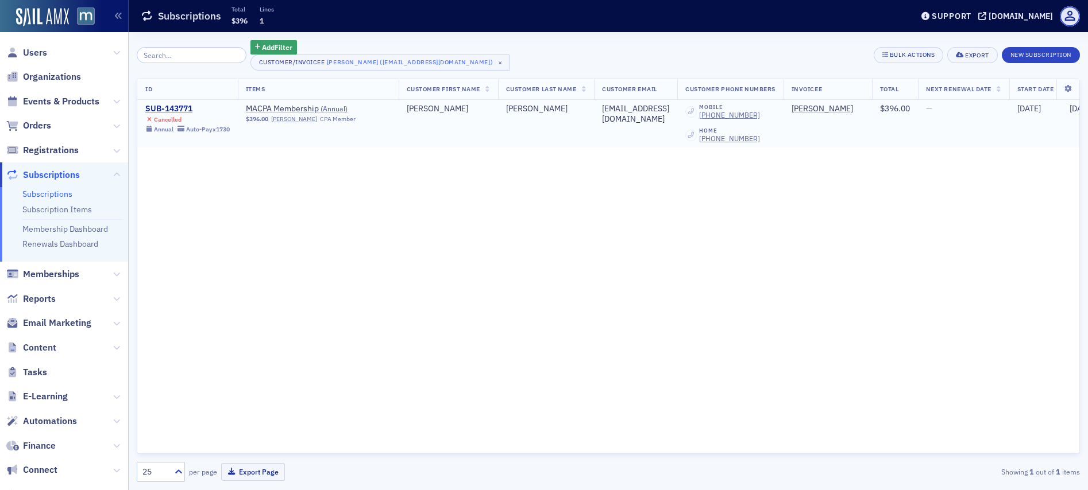
click at [172, 109] on div "SUB-143771" at bounding box center [187, 109] width 84 height 10
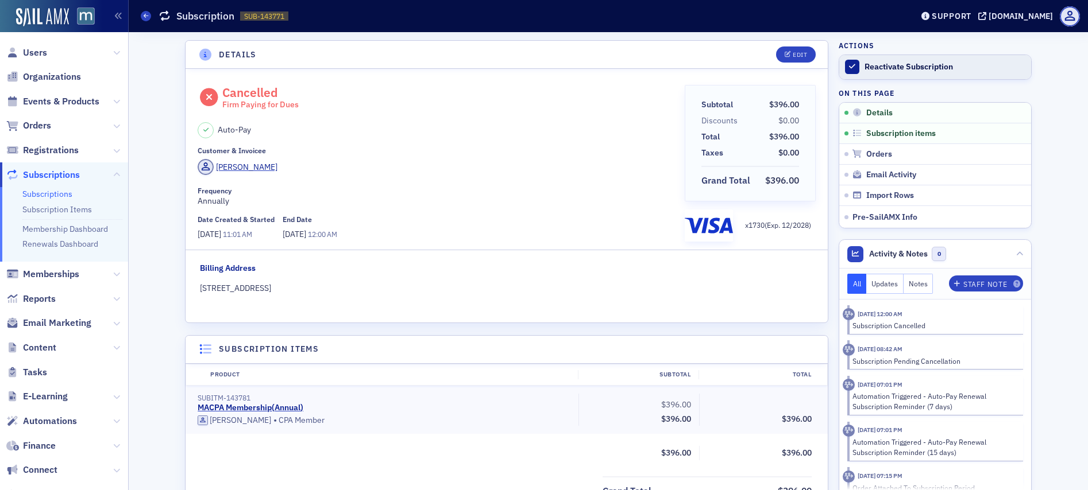
click at [882, 72] on div "Reactivate Subscription" at bounding box center [944, 67] width 161 height 10
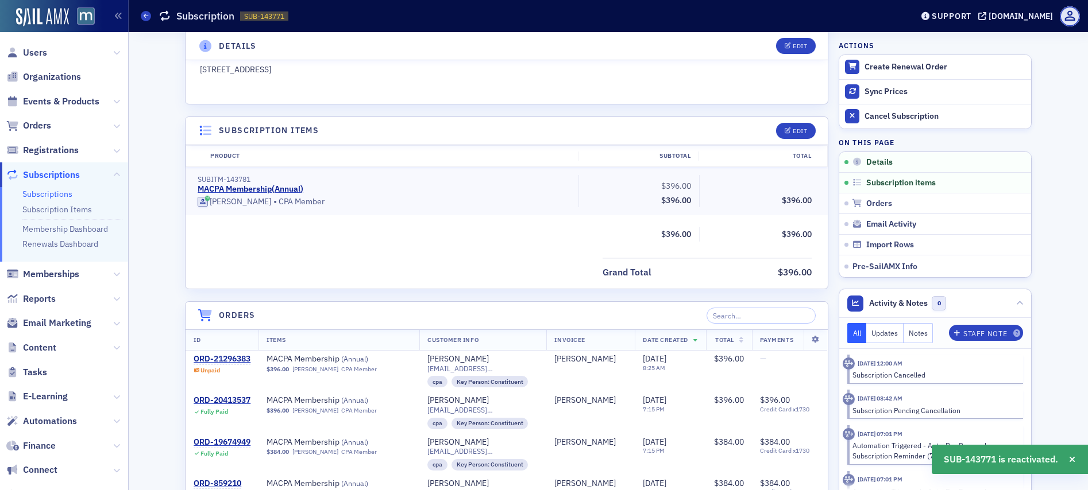
scroll to position [223, 0]
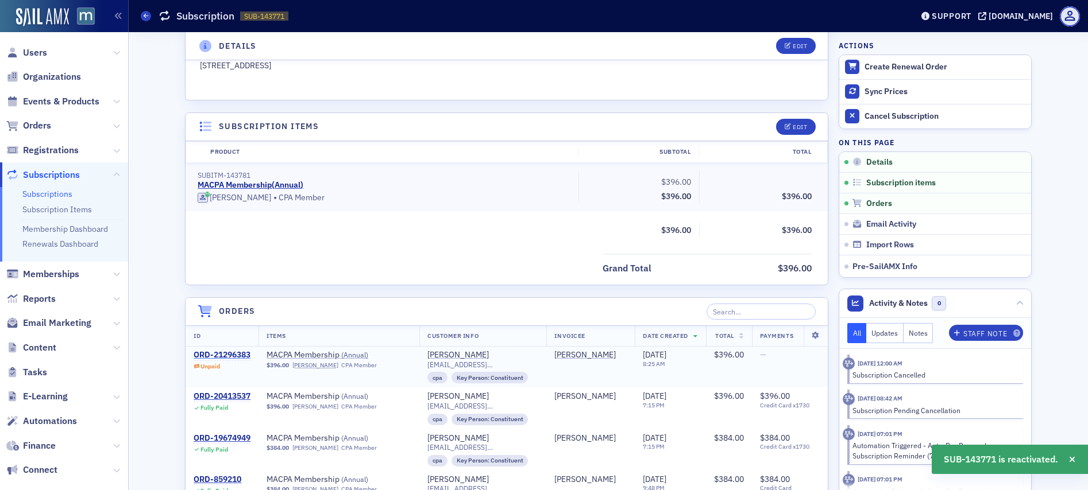
click at [230, 355] on div "ORD-21296383" at bounding box center [222, 355] width 57 height 10
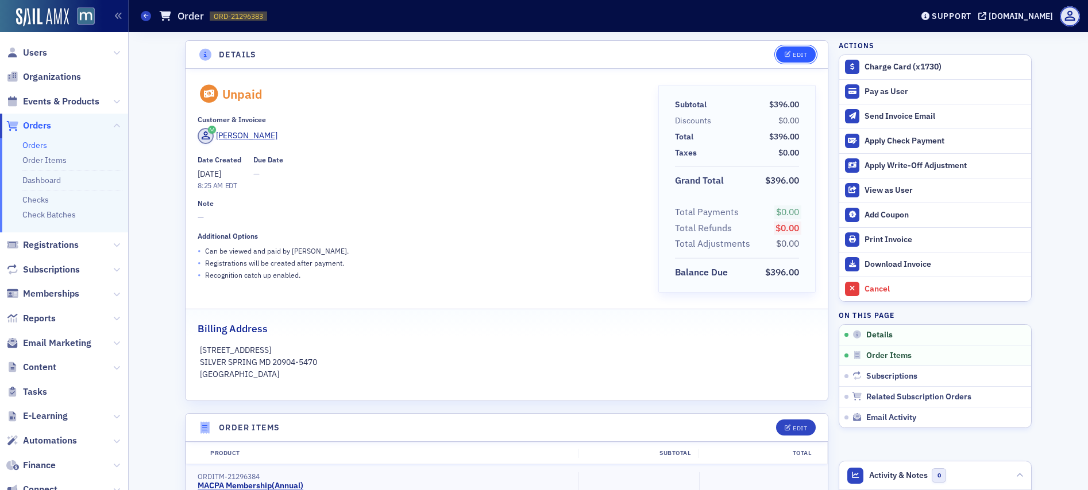
click at [793, 56] on div "Edit" at bounding box center [800, 55] width 14 height 6
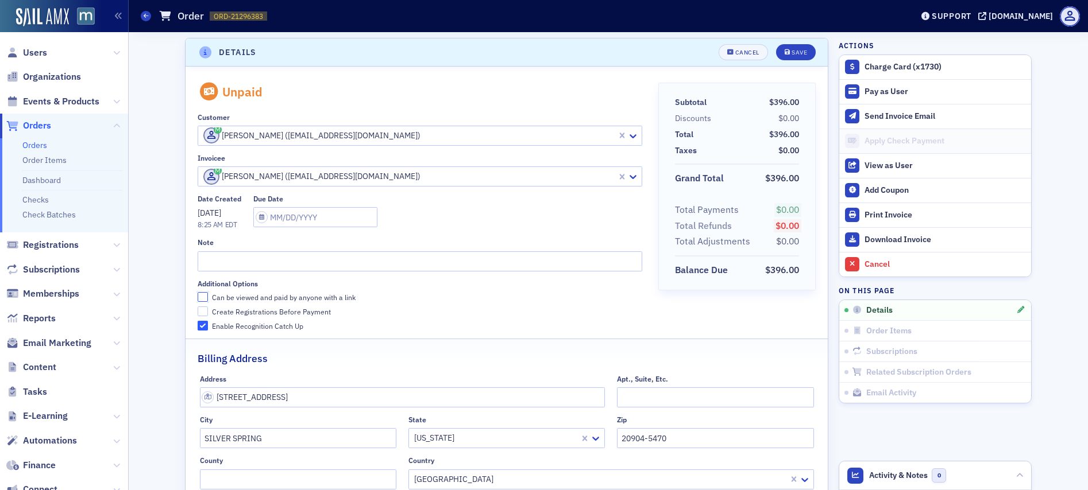
click at [200, 299] on input "Can be viewed and paid by anyone with a link" at bounding box center [203, 297] width 10 height 10
checkbox input "true"
click at [200, 308] on input "Create Registrations Before Payment" at bounding box center [203, 312] width 10 height 10
checkbox input "true"
click at [806, 53] on button "Save" at bounding box center [796, 52] width 40 height 16
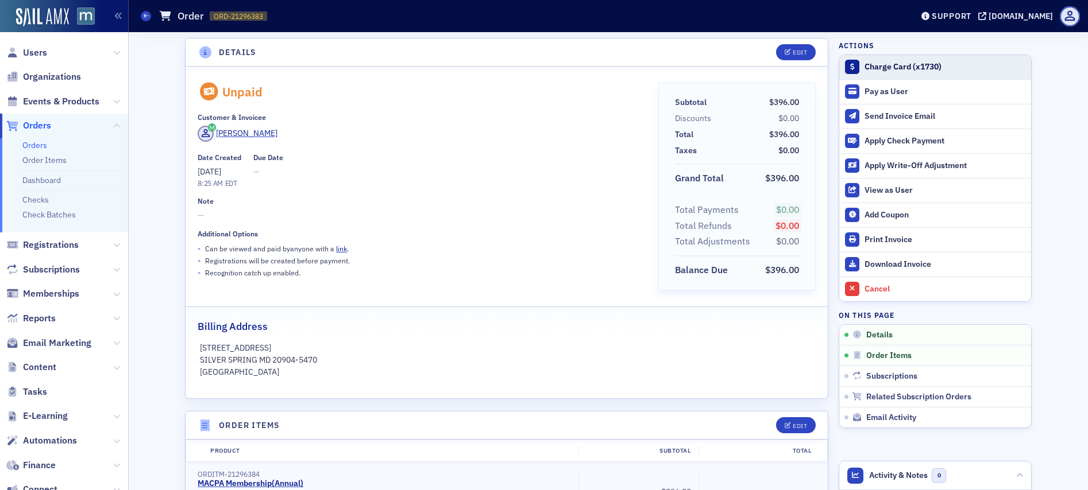
click at [886, 66] on div "Charge Card (x1730)" at bounding box center [944, 67] width 161 height 10
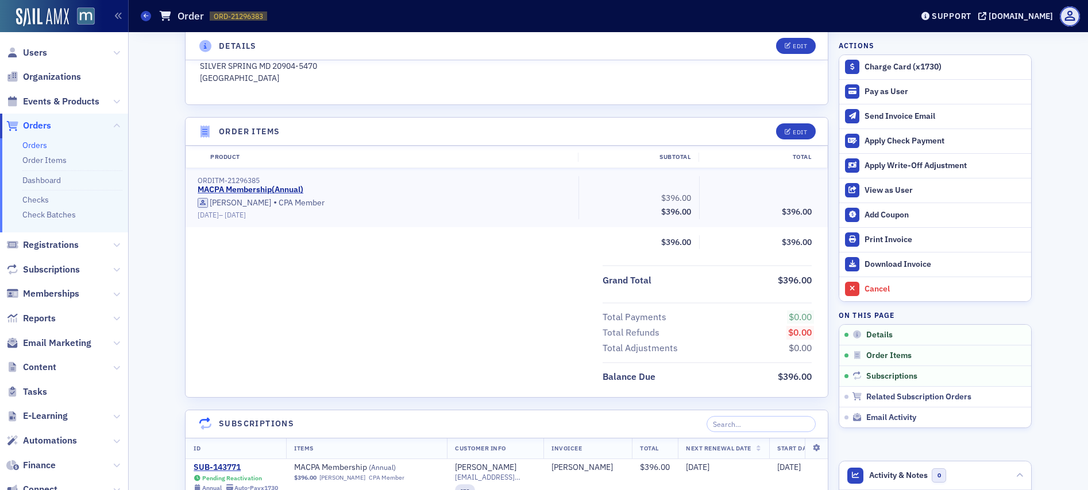
scroll to position [0, 0]
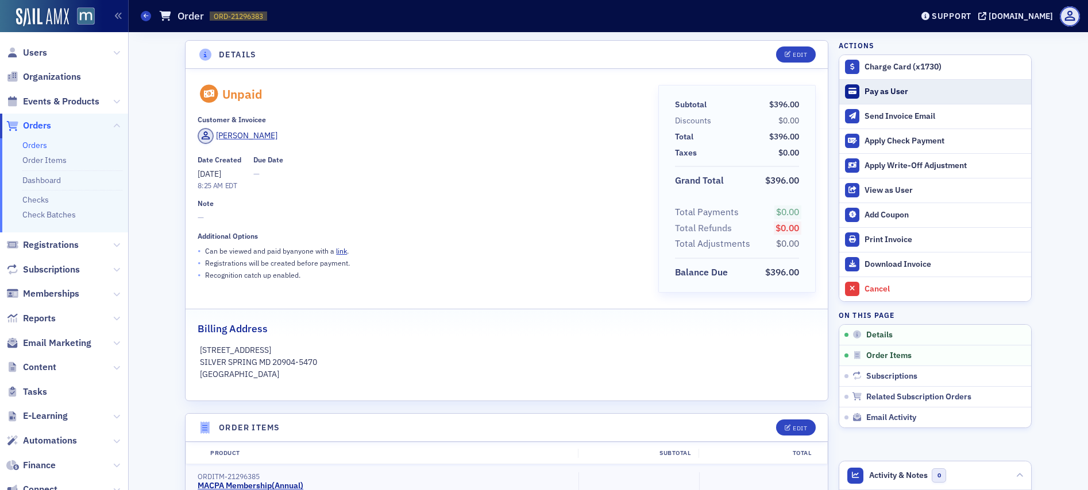
click at [925, 90] on div "Pay as User" at bounding box center [944, 92] width 161 height 10
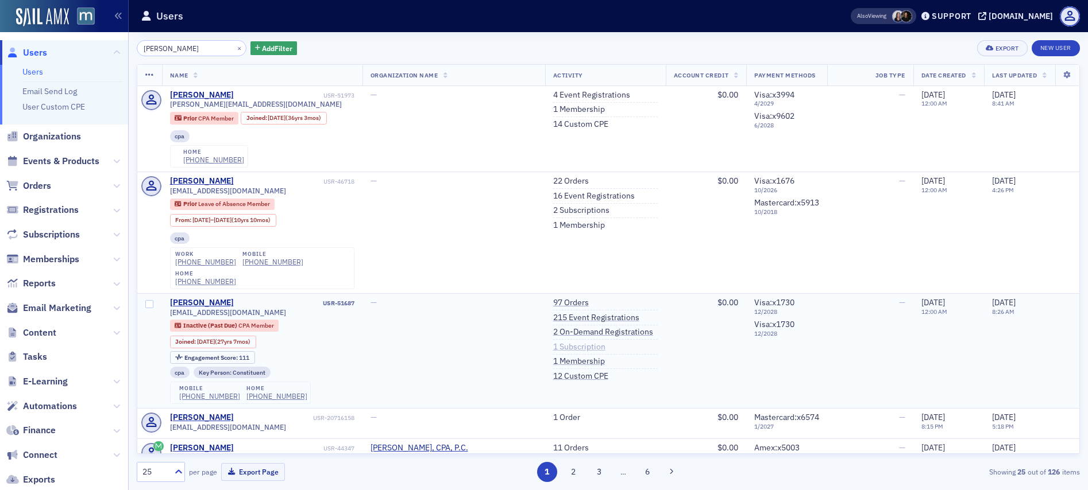
click at [573, 342] on link "1 Subscription" at bounding box center [579, 347] width 52 height 10
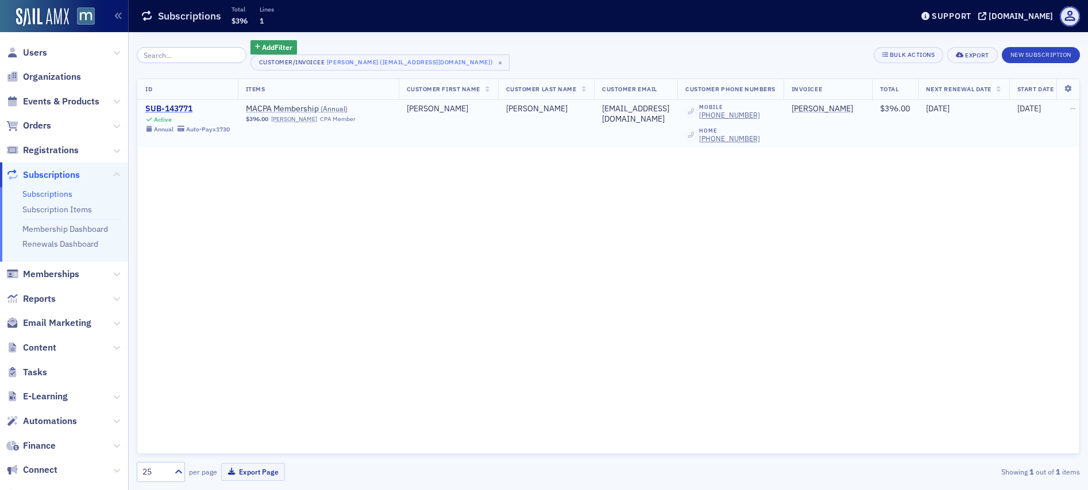
click at [175, 104] on div "SUB-143771" at bounding box center [187, 109] width 84 height 10
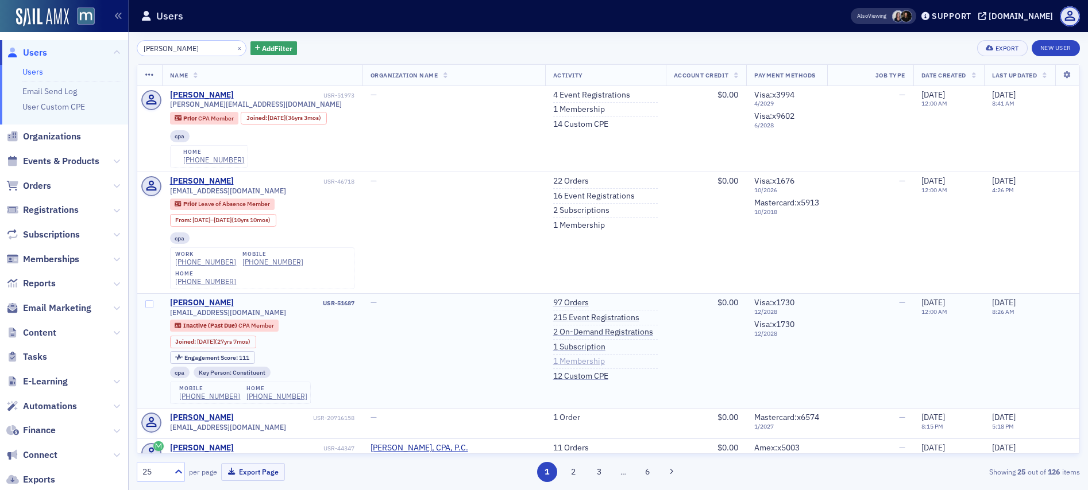
click at [553, 357] on link "1 Membership" at bounding box center [579, 362] width 52 height 10
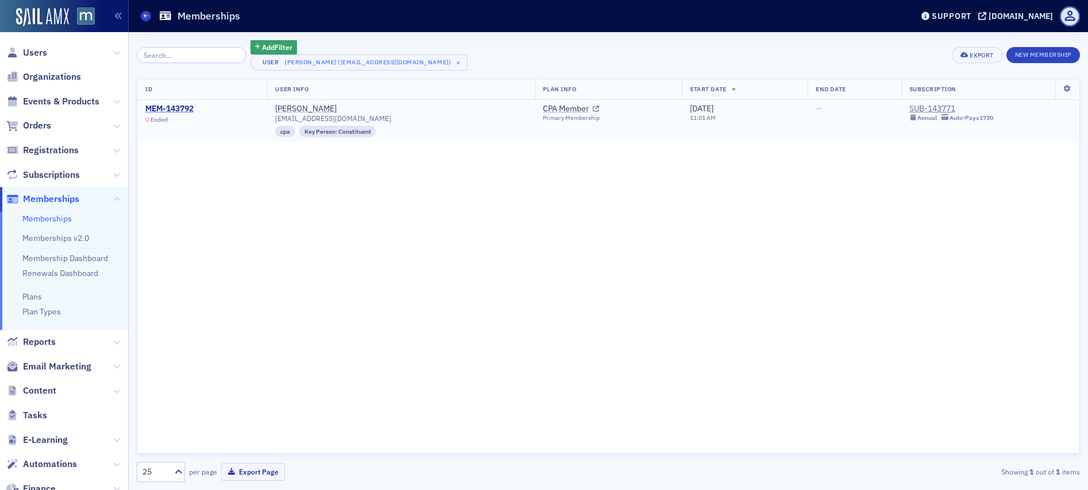
click at [178, 106] on div "MEM-143792" at bounding box center [169, 109] width 48 height 10
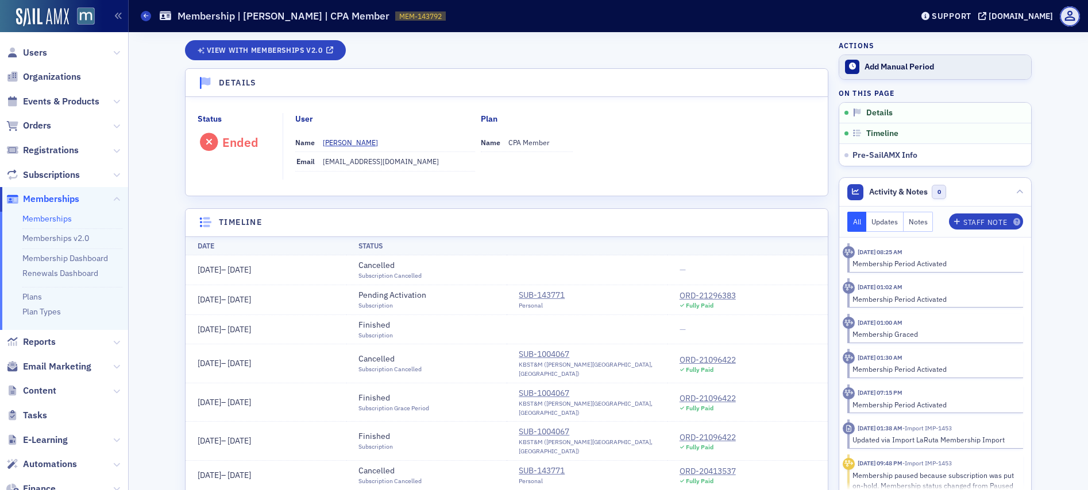
click at [897, 69] on div "Add Manual Period" at bounding box center [944, 67] width 161 height 10
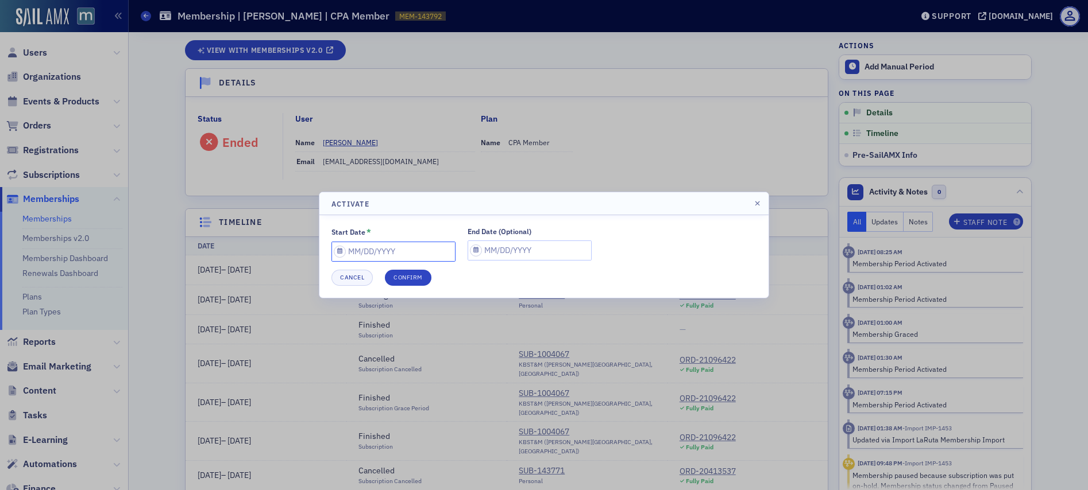
select select "8"
select select "2025"
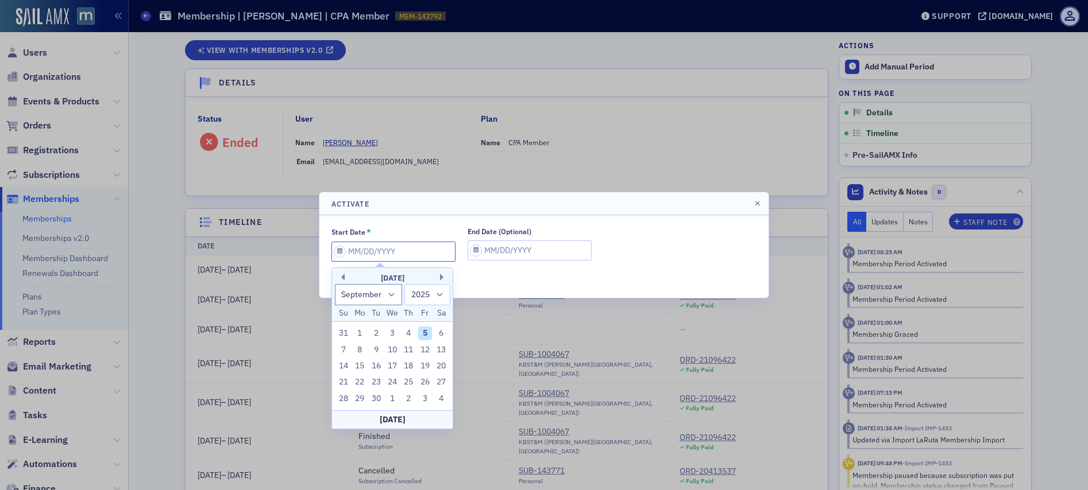
click at [338, 253] on input "Start Date *" at bounding box center [393, 252] width 124 height 20
click at [427, 331] on div "5" at bounding box center [425, 334] width 14 height 14
type input "09/05/2025"
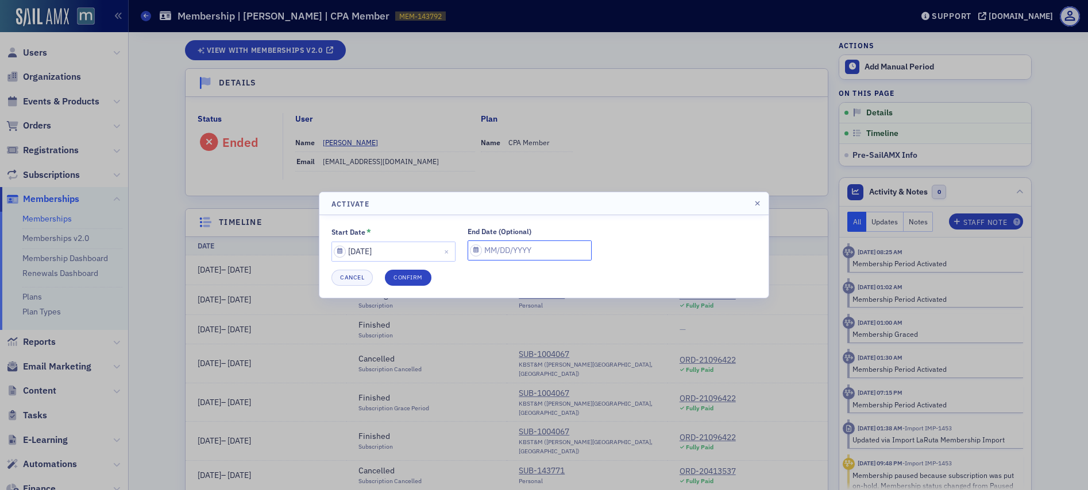
select select "8"
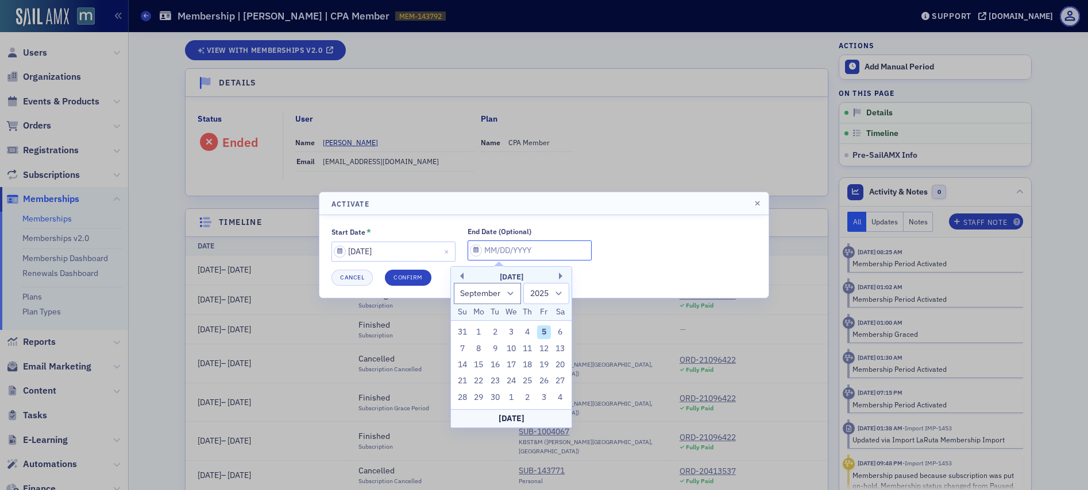
click at [468, 249] on input "End Date (Optional)" at bounding box center [530, 251] width 124 height 20
click at [561, 293] on select "1900 1901 1902 1903 1904 1905 1906 1907 1908 1909 1910 1911 1912 1913 1914 1915…" at bounding box center [546, 293] width 46 height 21
select select "2026"
click at [523, 283] on select "1900 1901 1902 1903 1904 1905 1906 1907 1908 1909 1910 1911 1912 1913 1914 1915…" at bounding box center [546, 293] width 46 height 21
click at [560, 331] on div "5" at bounding box center [560, 333] width 14 height 14
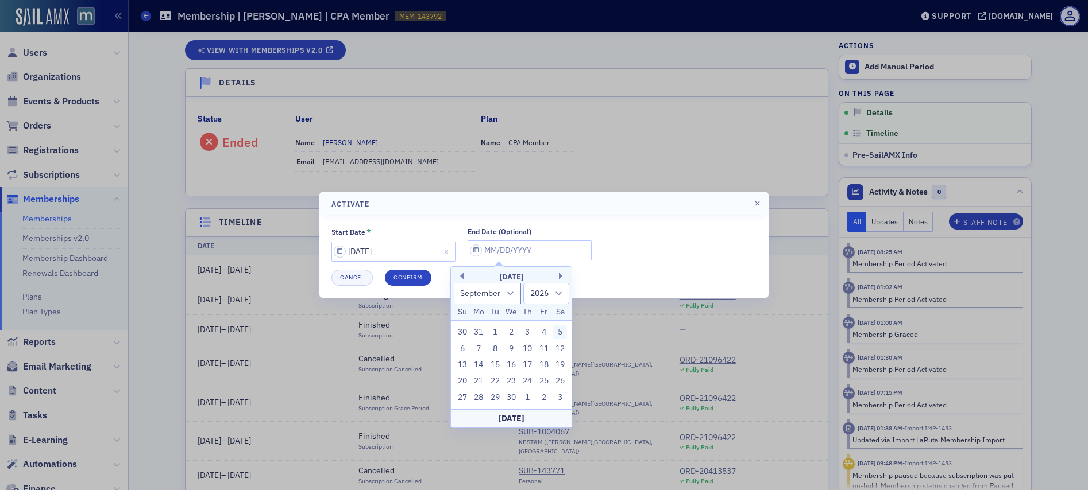
type input "09/05/2026"
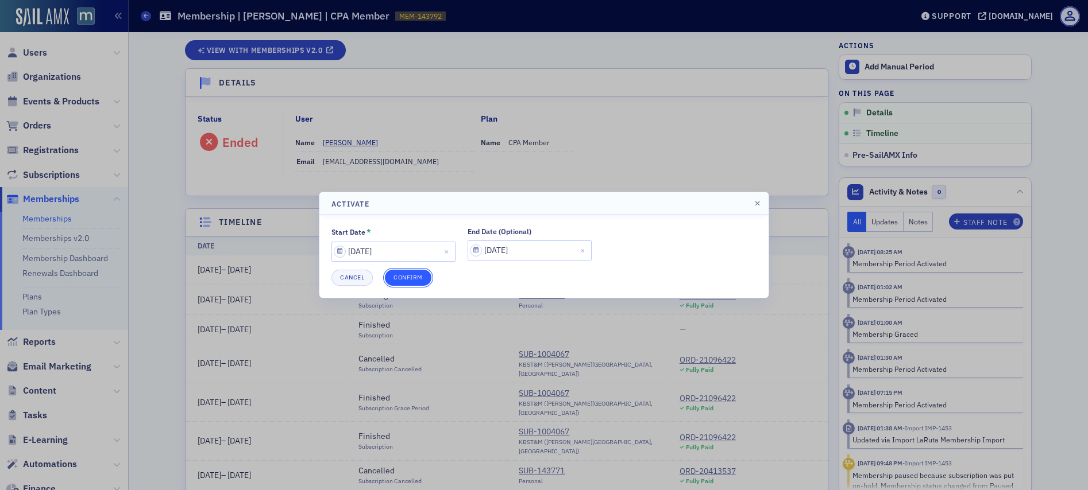
click at [412, 279] on button "Confirm" at bounding box center [408, 278] width 47 height 16
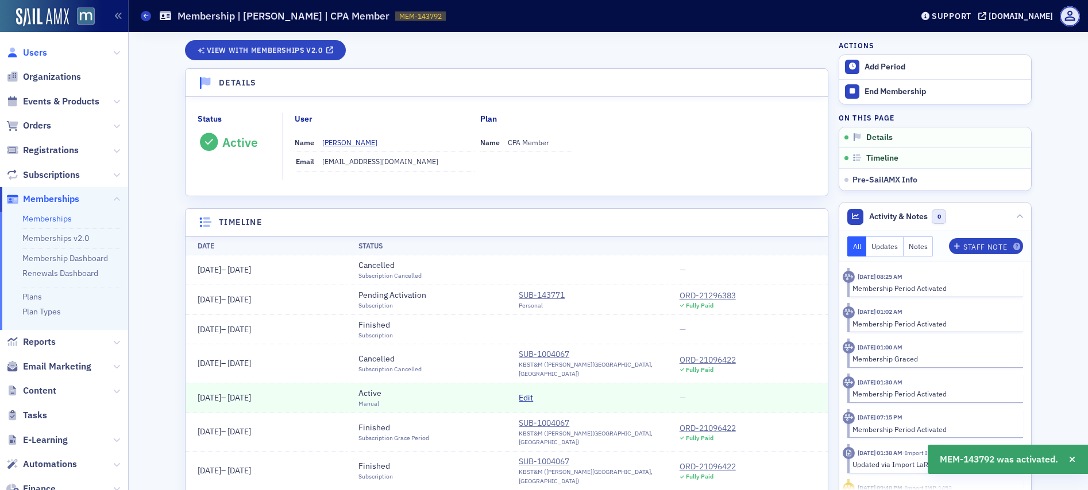
click at [36, 48] on span "Users" at bounding box center [35, 53] width 24 height 13
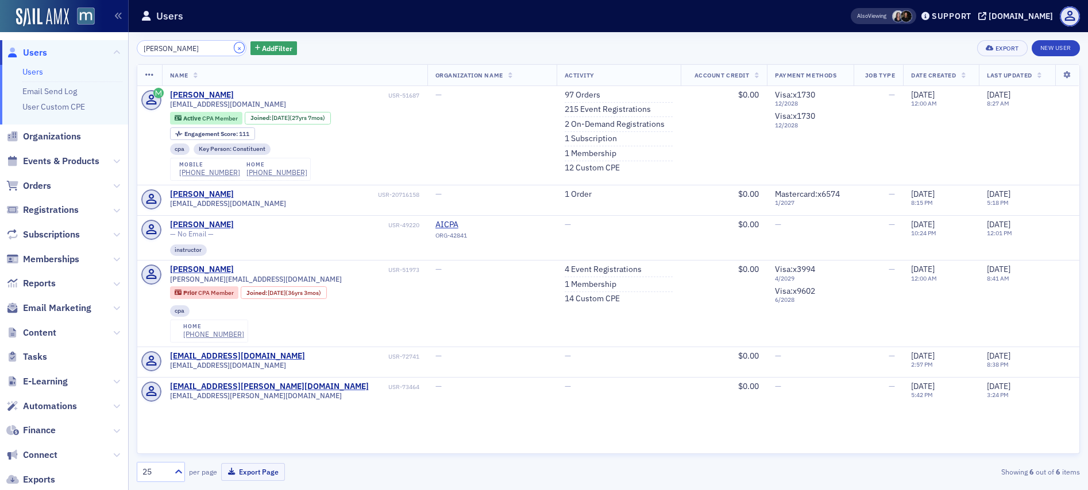
click at [234, 51] on button "×" at bounding box center [239, 48] width 10 height 10
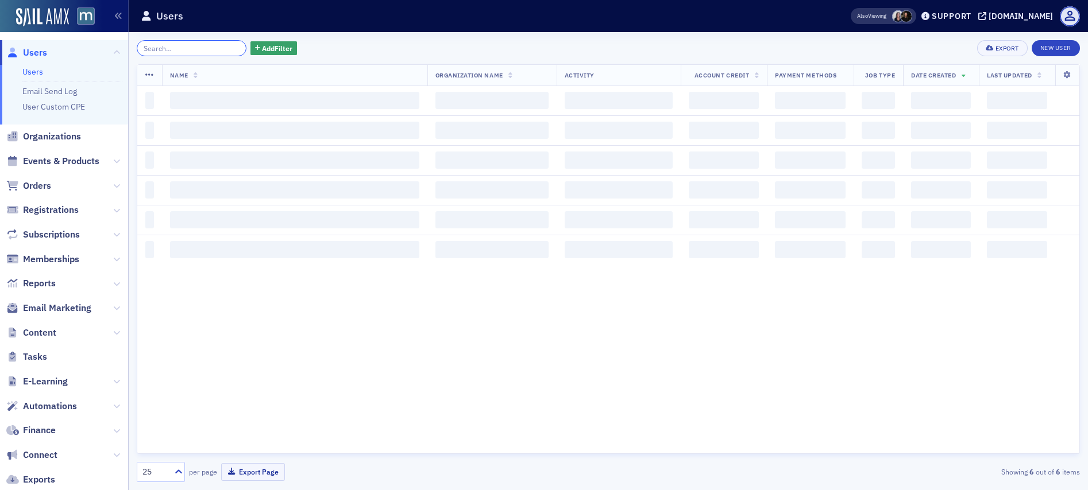
click at [206, 52] on input "search" at bounding box center [192, 48] width 110 height 16
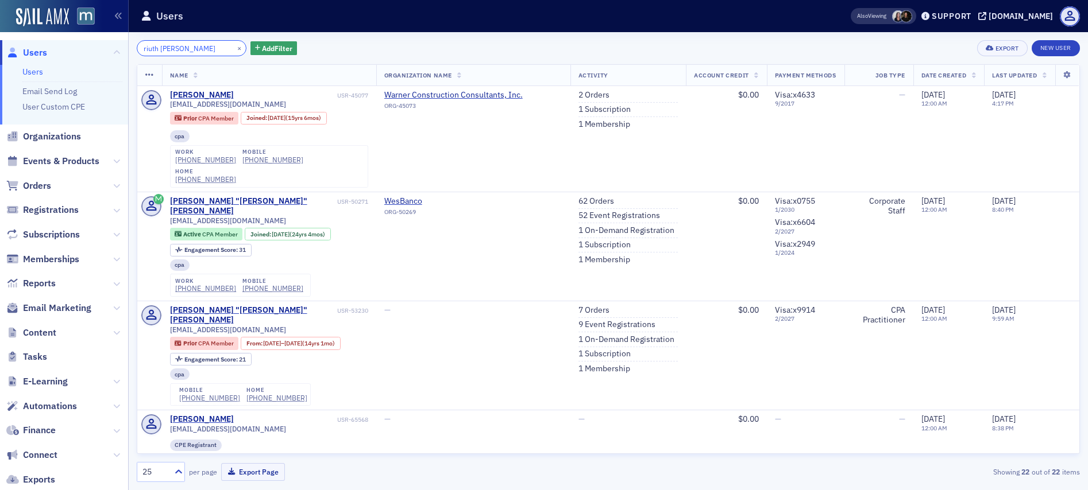
drag, startPoint x: 148, startPoint y: 48, endPoint x: 164, endPoint y: 43, distance: 17.6
click at [148, 48] on input "riuth bush" at bounding box center [192, 48] width 110 height 16
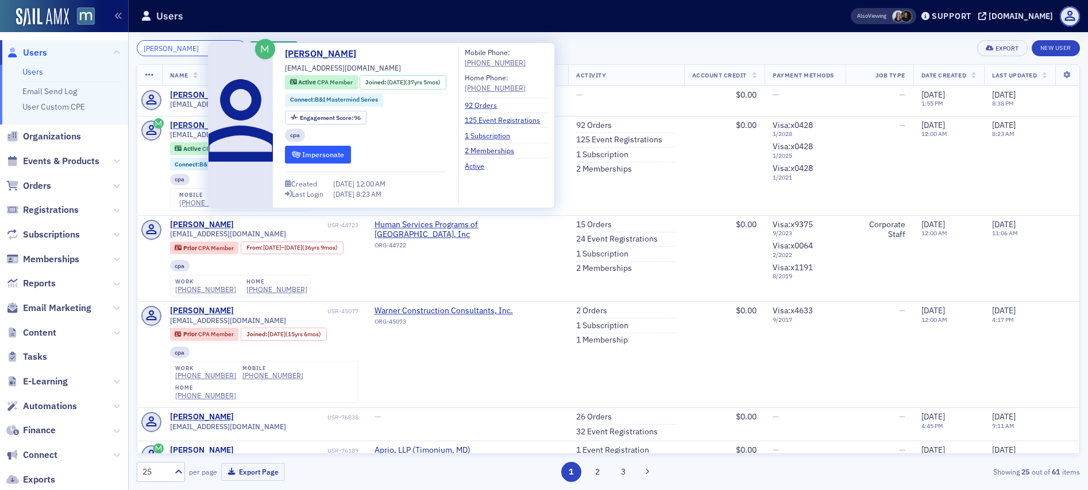
type input "ruth bush"
click at [326, 151] on button "Impersonate" at bounding box center [318, 155] width 66 height 18
